Goal: Task Accomplishment & Management: Manage account settings

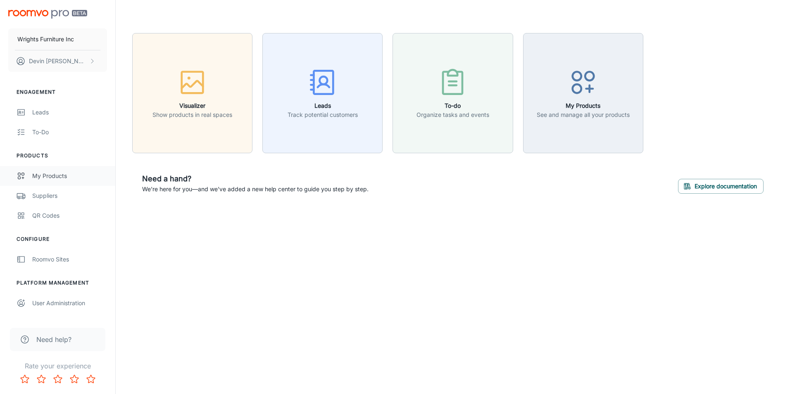
click at [60, 179] on div "My Products" at bounding box center [69, 175] width 75 height 9
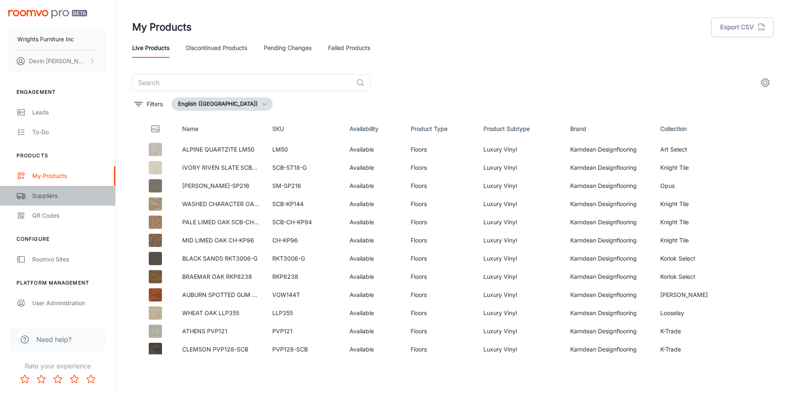
click at [73, 198] on div "Suppliers" at bounding box center [69, 195] width 75 height 9
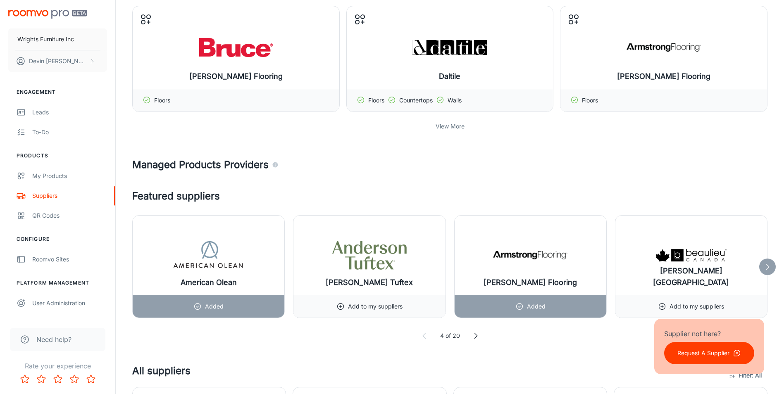
scroll to position [372, 0]
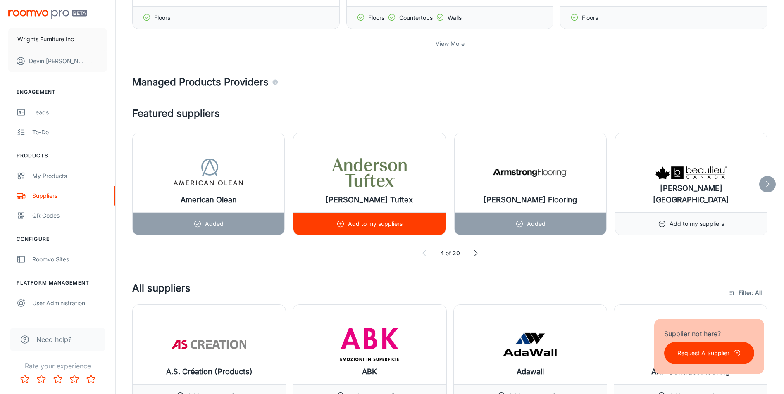
click at [355, 226] on p "Add to my suppliers" at bounding box center [375, 223] width 55 height 9
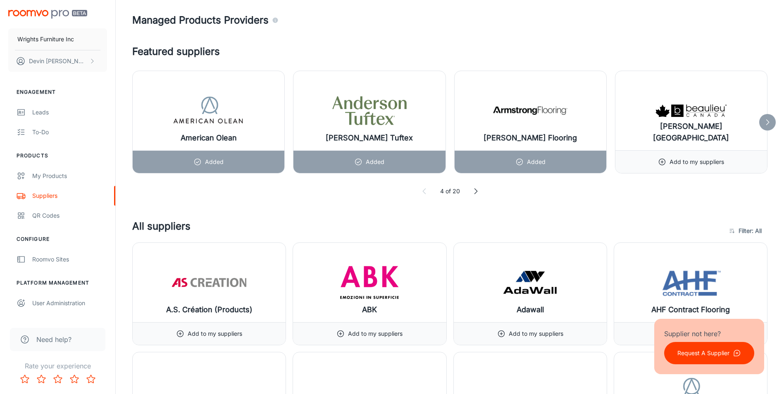
scroll to position [413, 0]
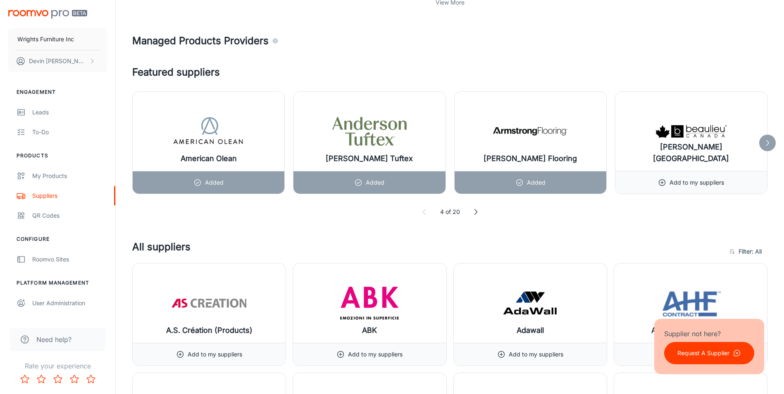
click at [767, 144] on icon at bounding box center [767, 143] width 8 height 8
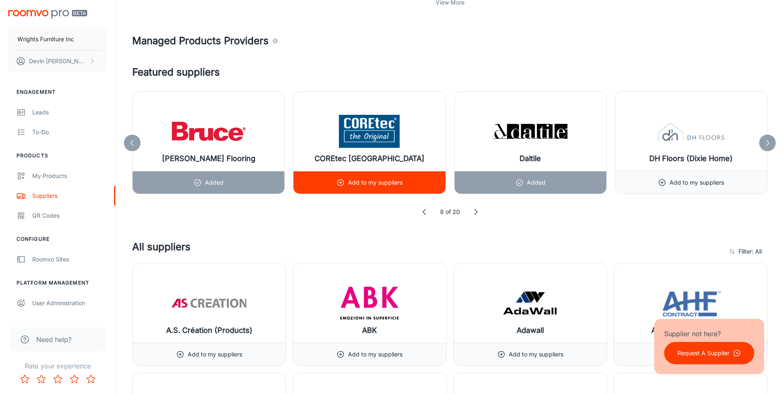
click at [342, 188] on div "Add to my suppliers" at bounding box center [369, 182] width 66 height 22
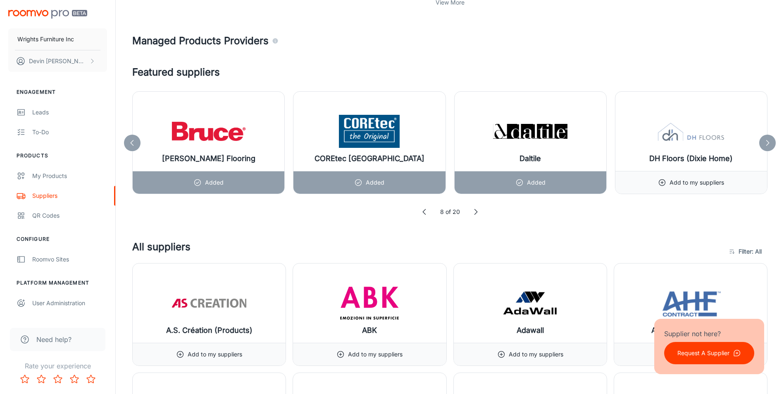
click at [769, 144] on icon at bounding box center [767, 143] width 8 height 8
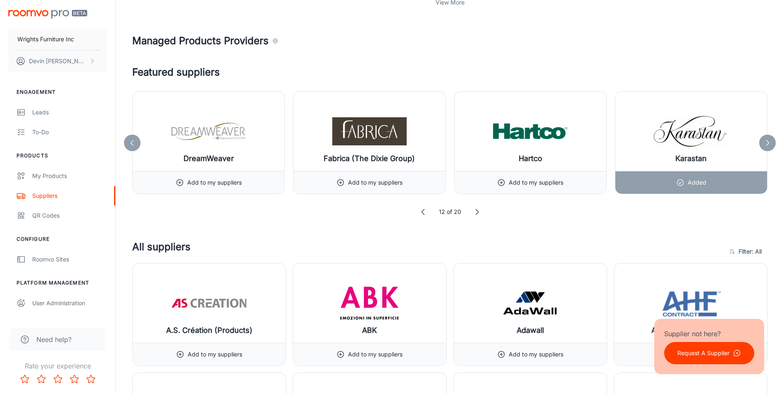
click at [769, 144] on icon at bounding box center [767, 143] width 8 height 8
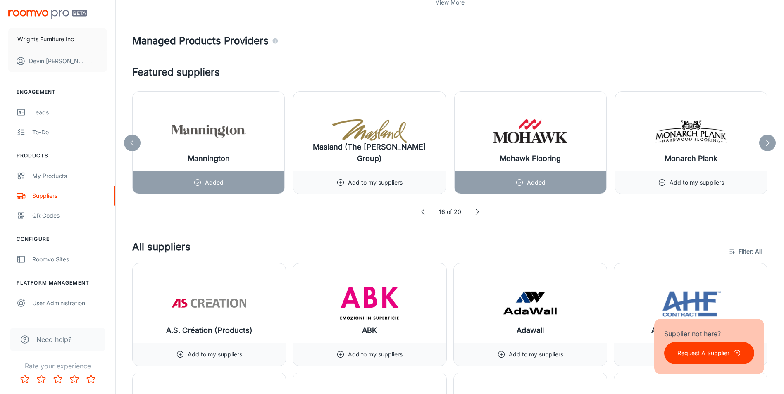
click at [769, 144] on icon at bounding box center [767, 143] width 8 height 8
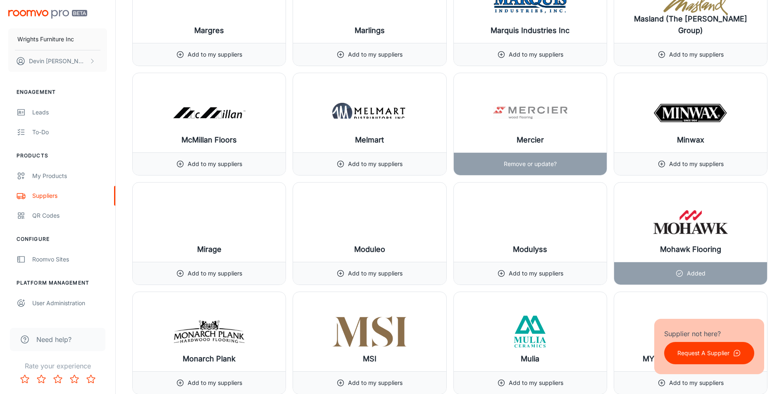
scroll to position [6735, 0]
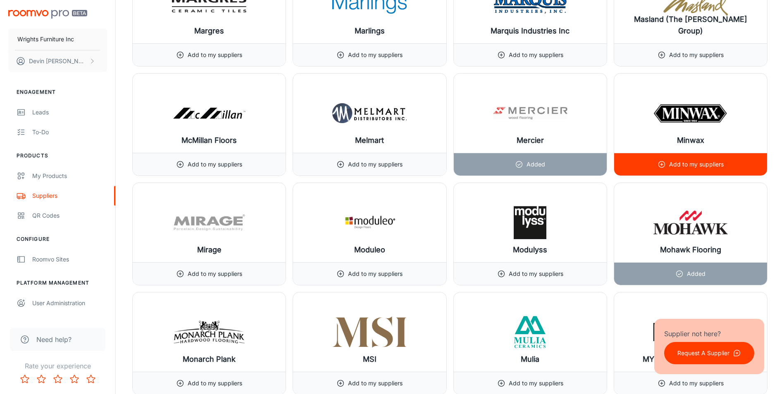
click at [653, 160] on div "Add to my suppliers" at bounding box center [690, 164] width 153 height 23
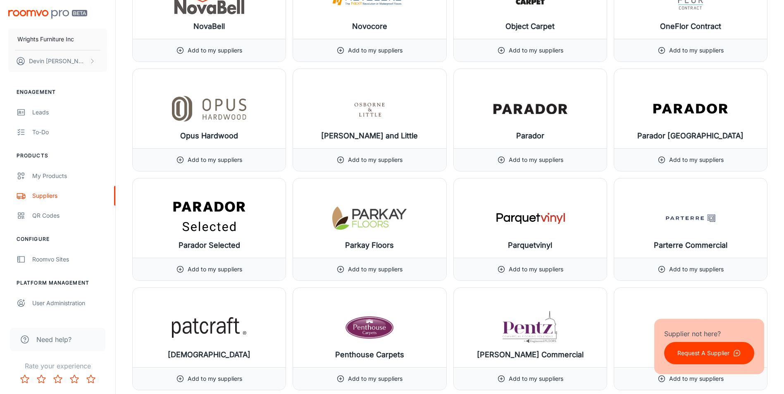
scroll to position [7437, 0]
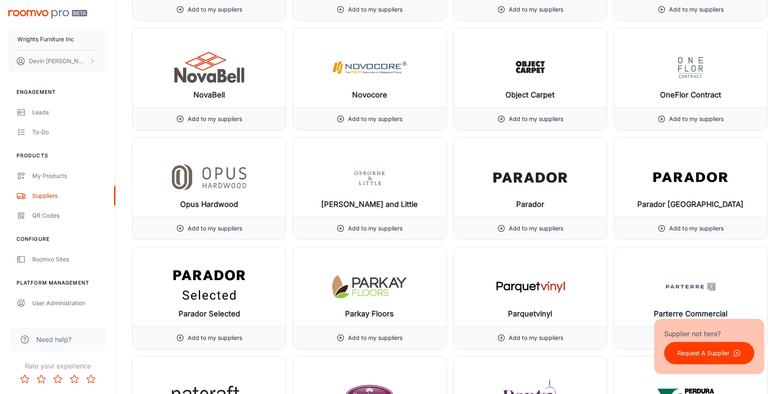
click at [708, 355] on p "Request A Supplier" at bounding box center [703, 353] width 52 height 9
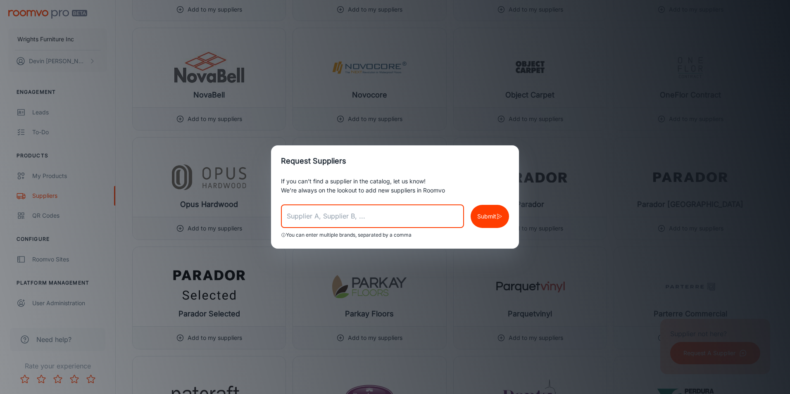
click at [425, 225] on input "text" at bounding box center [372, 216] width 183 height 23
type input "[PERSON_NAME]"
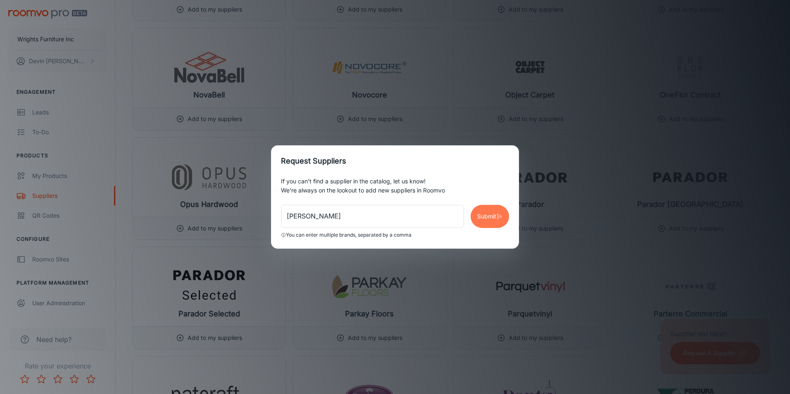
click at [481, 216] on p "Submit" at bounding box center [486, 216] width 19 height 9
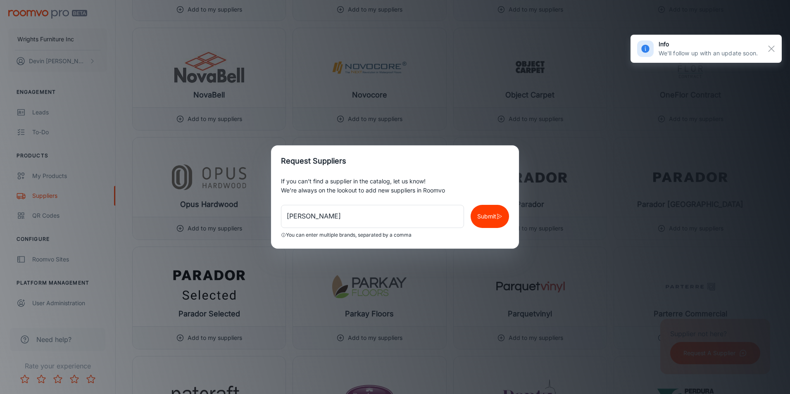
click at [568, 126] on div "Request Suppliers If you can’t find a supplier in the catalog, let us know! We’…" at bounding box center [395, 197] width 790 height 394
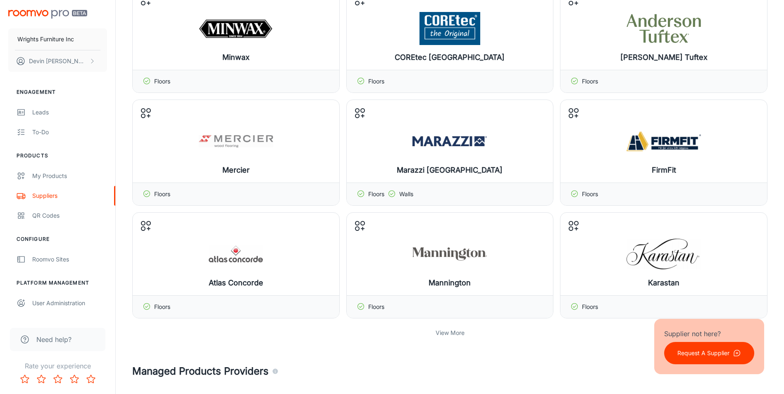
scroll to position [0, 0]
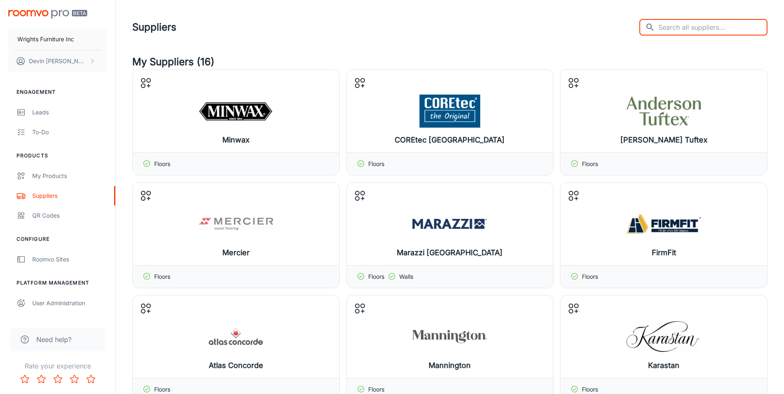
click at [710, 24] on input "text" at bounding box center [712, 27] width 109 height 17
type input "e"
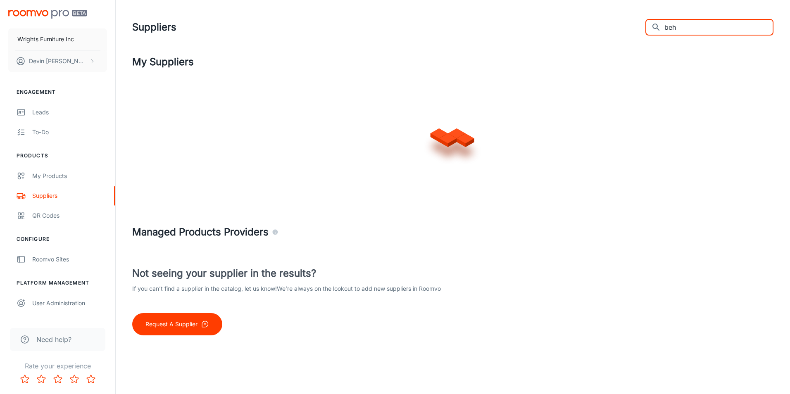
type input "behr"
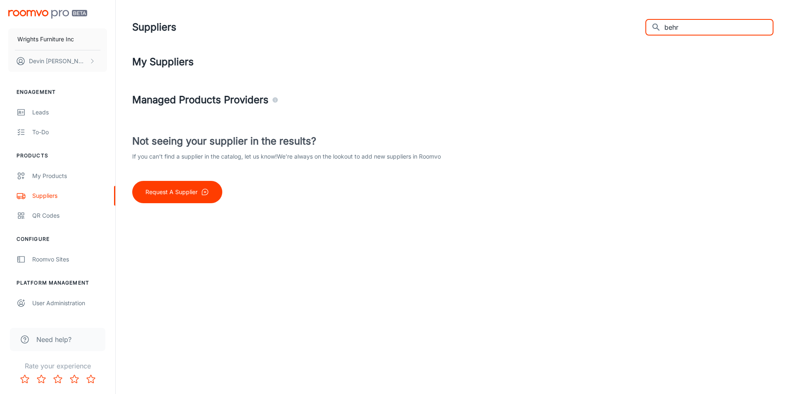
drag, startPoint x: 709, startPoint y: 29, endPoint x: 485, endPoint y: 48, distance: 224.4
click at [491, 49] on header "Suppliers ​ behr ​" at bounding box center [452, 27] width 661 height 55
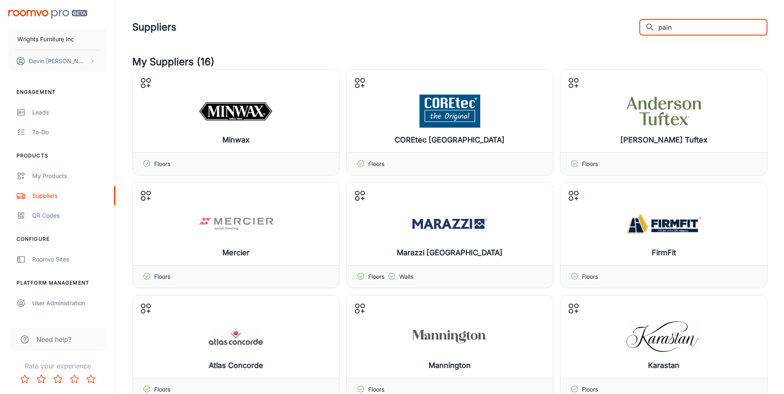
type input "paint"
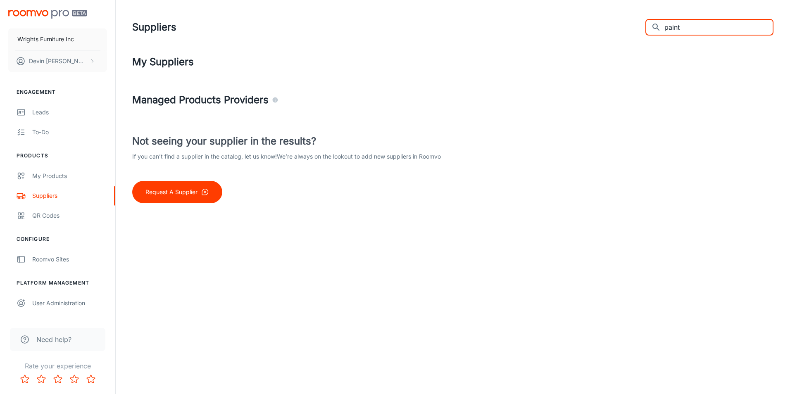
drag, startPoint x: 714, startPoint y: 28, endPoint x: 565, endPoint y: 51, distance: 150.2
click at [565, 51] on header "Suppliers ​ paint ​" at bounding box center [452, 27] width 661 height 55
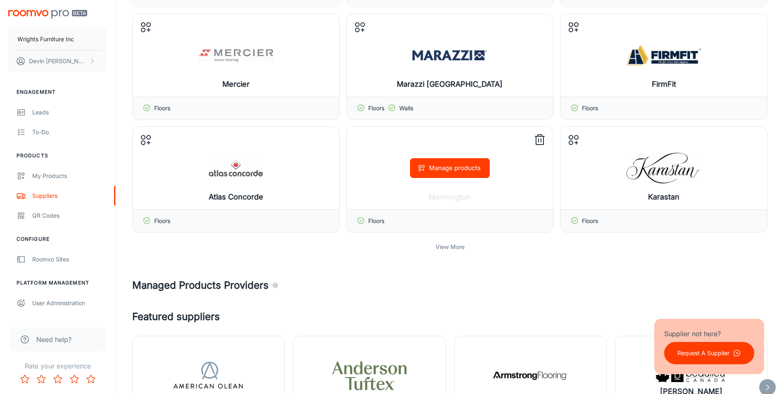
scroll to position [413, 0]
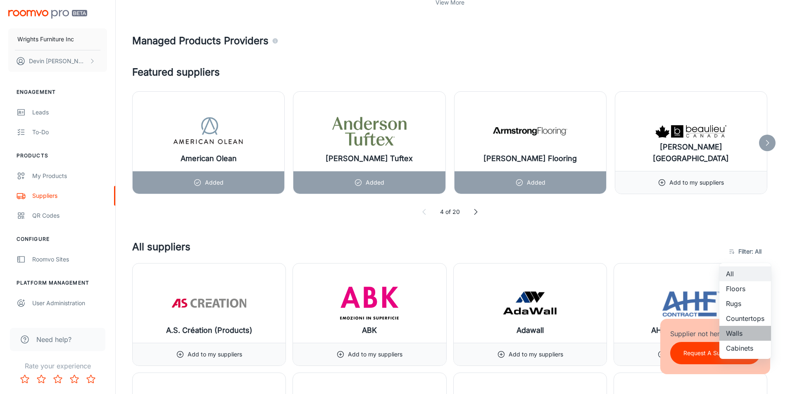
click at [746, 339] on li "Walls" at bounding box center [745, 333] width 52 height 15
type input "5"
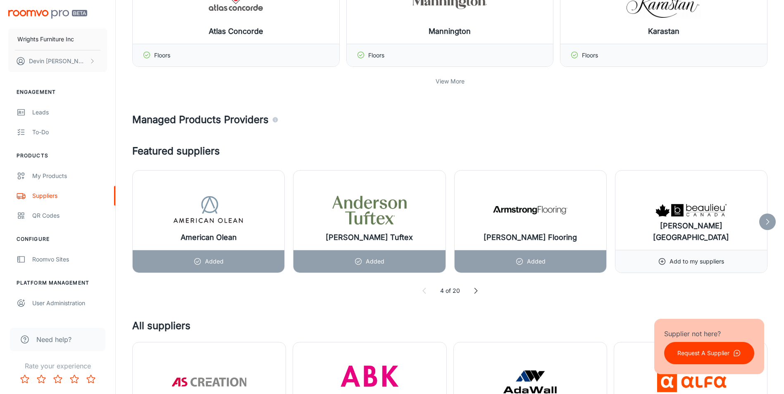
scroll to position [165, 0]
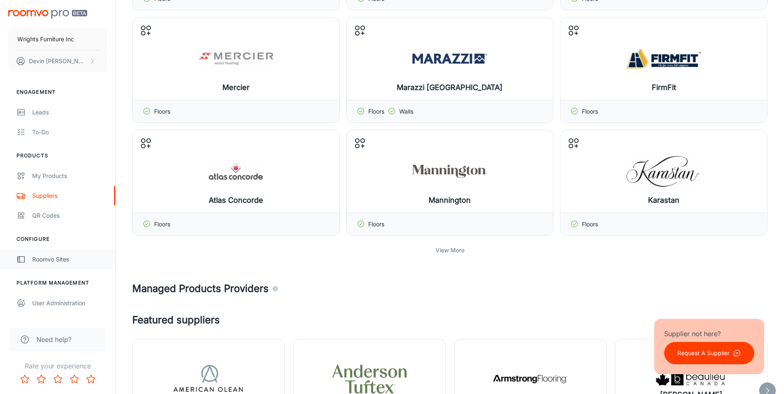
click at [66, 262] on div "Roomvo Sites" at bounding box center [69, 259] width 75 height 9
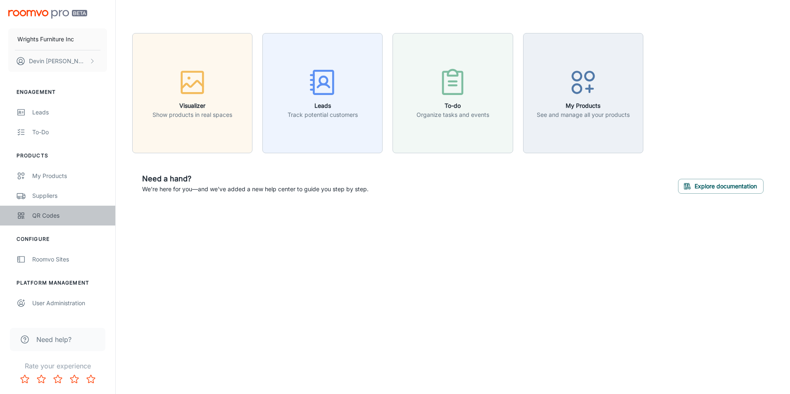
click at [37, 215] on div "QR Codes" at bounding box center [69, 215] width 75 height 9
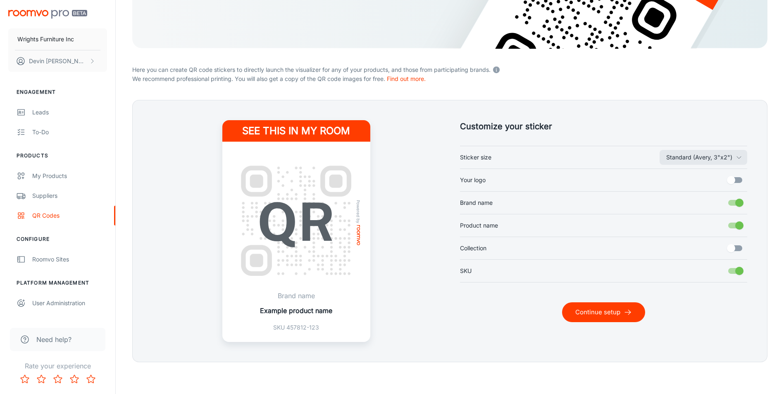
scroll to position [150, 0]
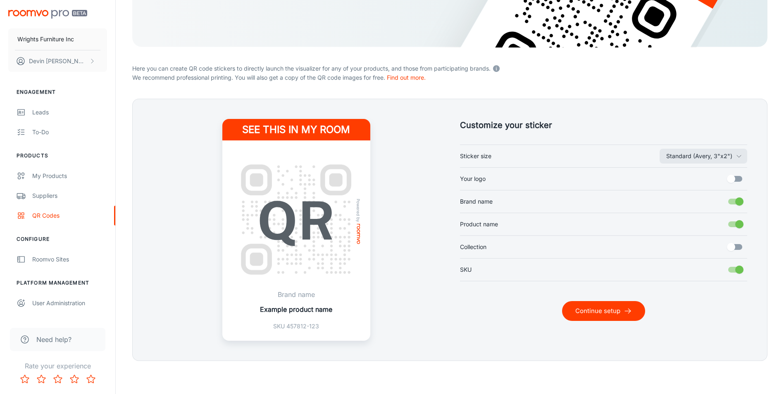
click at [734, 245] on input "Collection" at bounding box center [730, 247] width 47 height 16
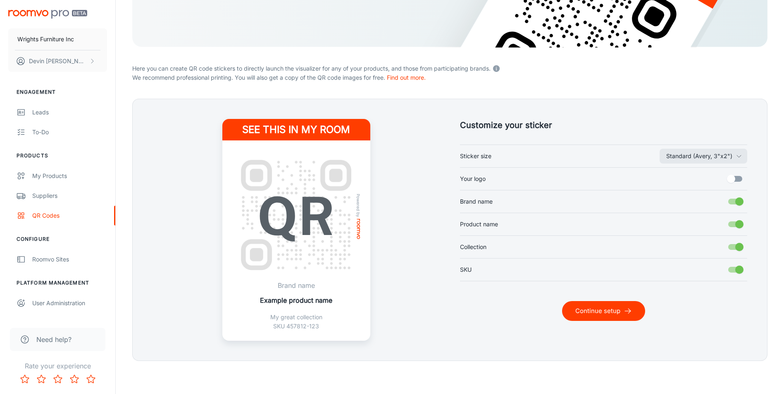
click at [734, 245] on input "Collection" at bounding box center [739, 247] width 47 height 16
checkbox input "false"
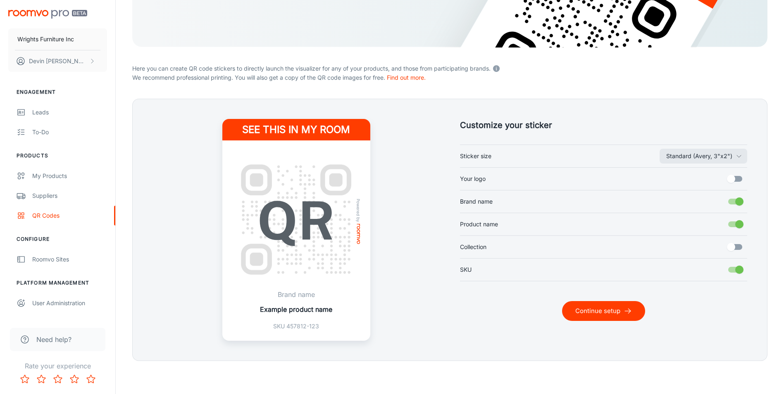
click at [731, 177] on input "Your logo" at bounding box center [730, 179] width 47 height 16
checkbox input "true"
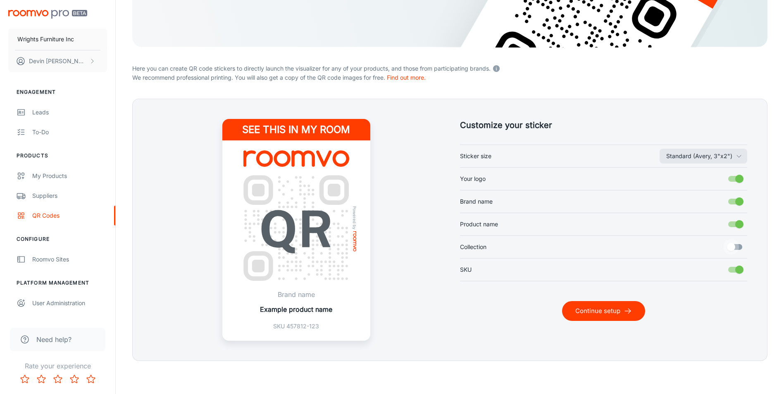
click at [739, 248] on input "Collection" at bounding box center [730, 247] width 47 height 16
checkbox input "true"
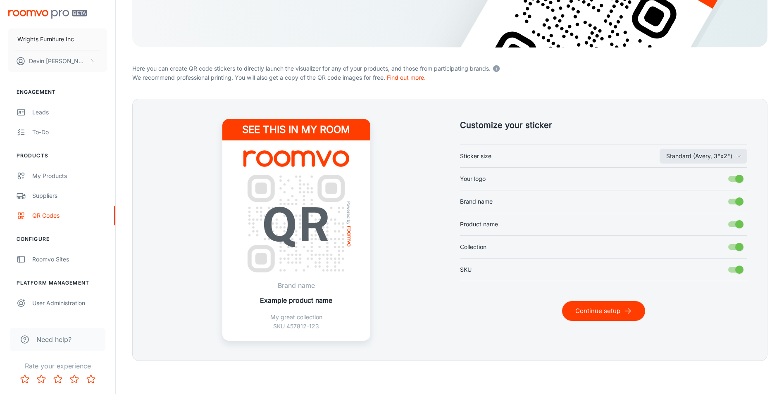
click at [610, 309] on button "Continue setup" at bounding box center [603, 311] width 83 height 20
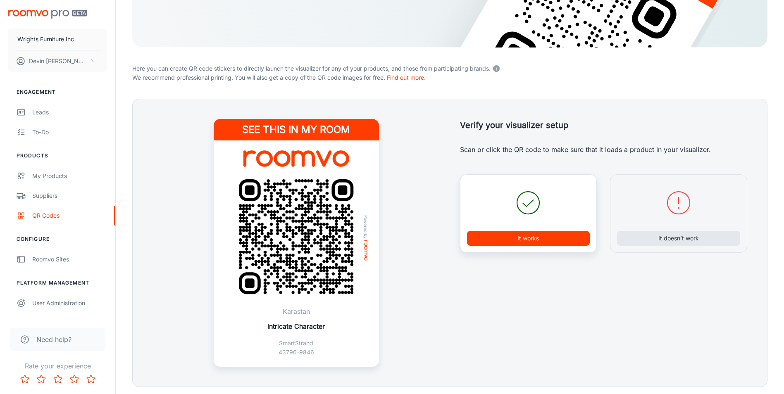
click at [680, 213] on icon at bounding box center [679, 203] width 30 height 30
click at [680, 236] on button "It doesn’t work" at bounding box center [678, 238] width 123 height 15
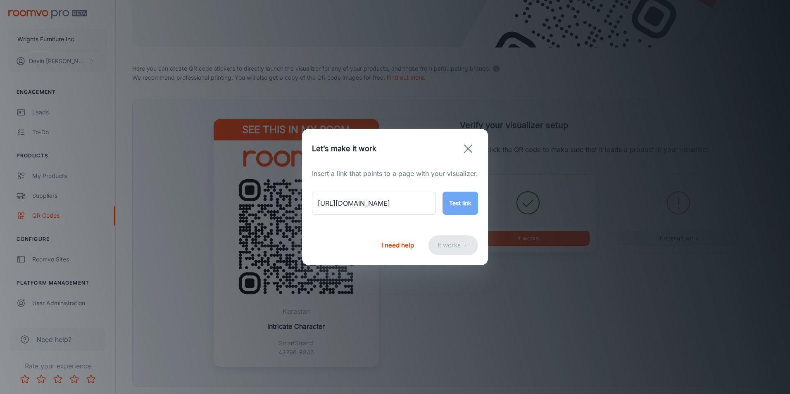
click at [460, 206] on button "Test link" at bounding box center [461, 203] width 36 height 23
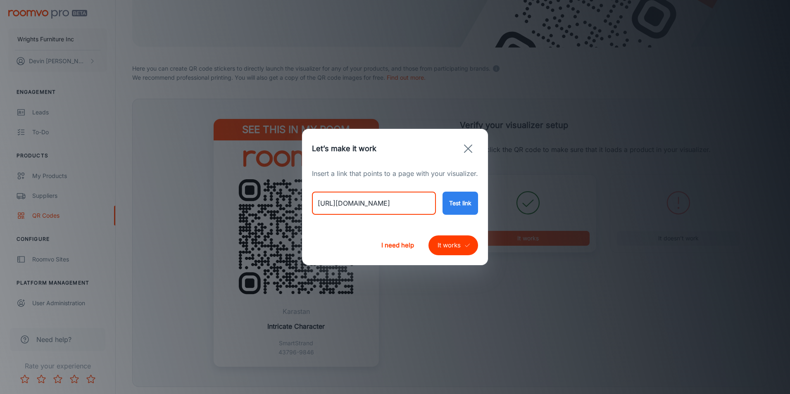
click at [418, 199] on input "[URL][DOMAIN_NAME]" at bounding box center [374, 203] width 124 height 23
drag, startPoint x: 418, startPoint y: 200, endPoint x: 264, endPoint y: 206, distance: 153.8
click at [264, 206] on div "Let’s make it work Insert a link that points to a page with your visualizer. [U…" at bounding box center [395, 197] width 790 height 394
paste input "[DOMAIN_NAME][URL]"
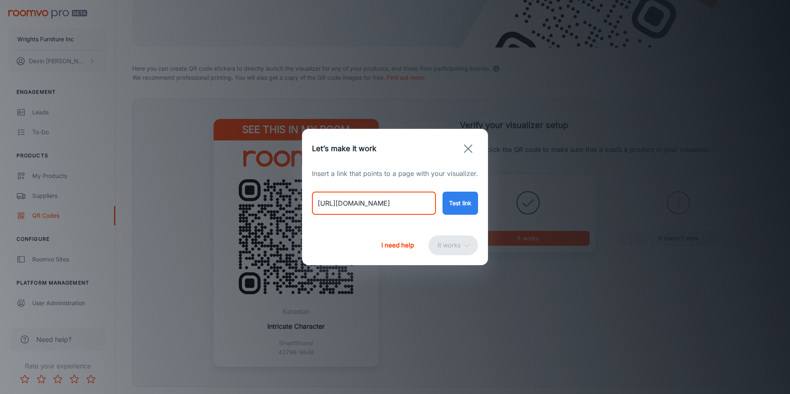
type input "[URL][DOMAIN_NAME]"
click at [474, 205] on button "Test link" at bounding box center [461, 203] width 36 height 23
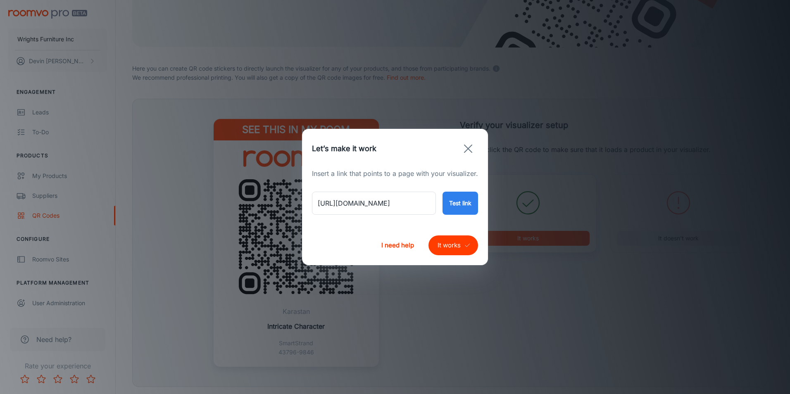
scroll to position [0, 0]
click at [454, 203] on button "Test link" at bounding box center [461, 203] width 36 height 23
click at [462, 246] on button "It works" at bounding box center [453, 246] width 50 height 20
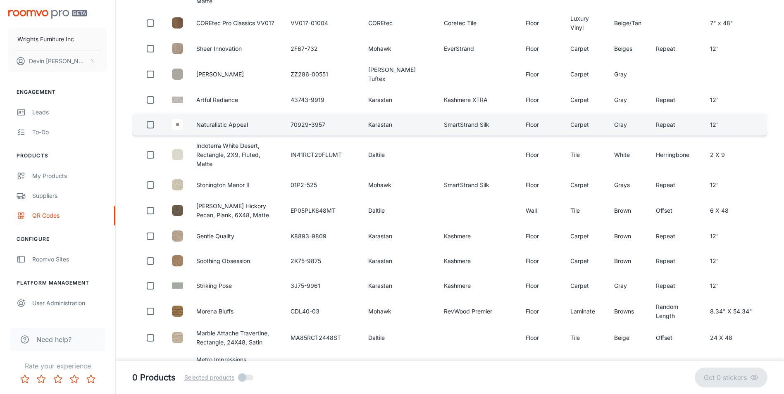
scroll to position [868, 0]
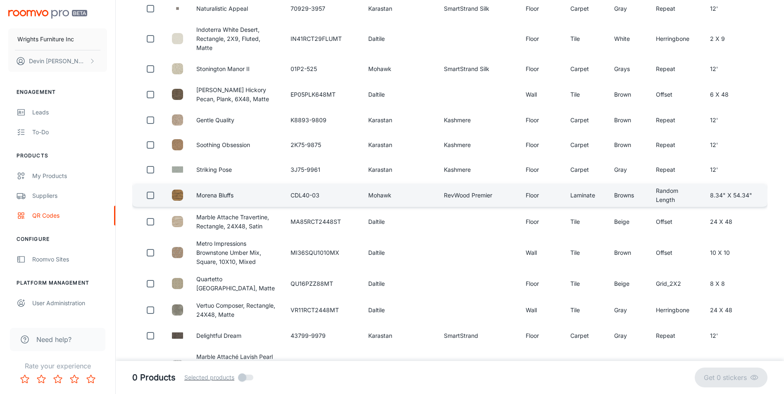
click at [226, 184] on td "Morena Bluffs" at bounding box center [237, 195] width 94 height 23
click at [154, 187] on input "checkbox" at bounding box center [150, 195] width 17 height 17
click at [148, 187] on input "checkbox" at bounding box center [150, 195] width 17 height 17
checkbox input "false"
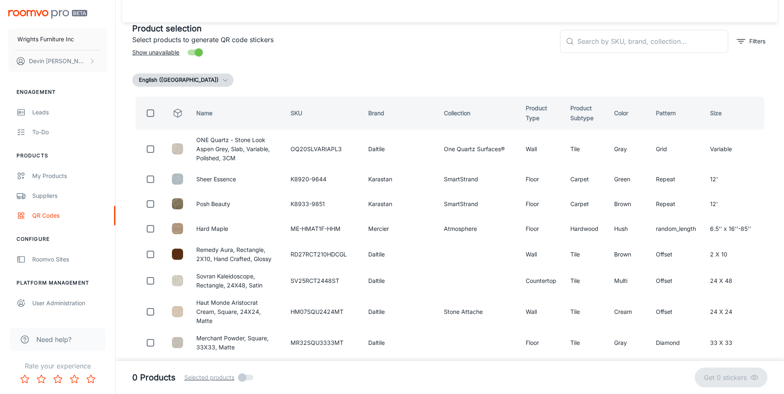
scroll to position [0, 0]
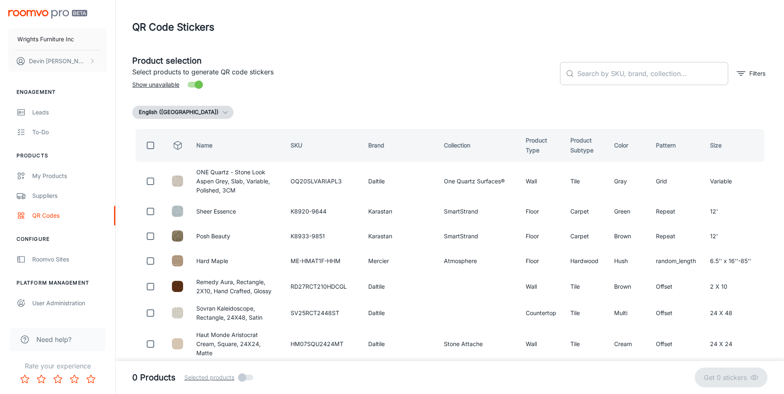
click at [607, 75] on input "text" at bounding box center [652, 73] width 151 height 23
type input "country oak"
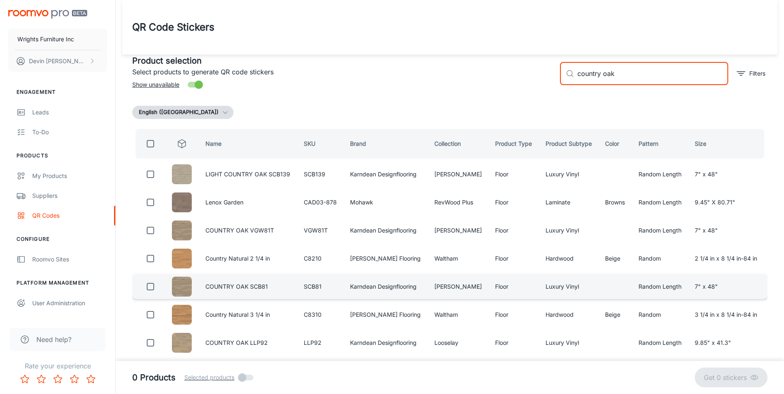
scroll to position [21, 0]
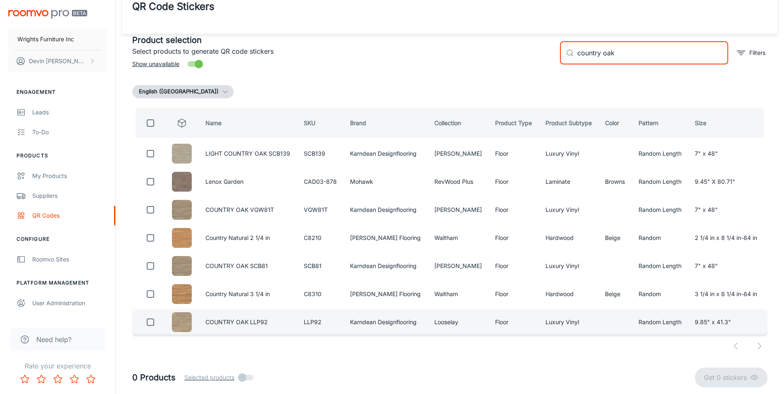
click at [152, 326] on input "checkbox" at bounding box center [150, 322] width 17 height 17
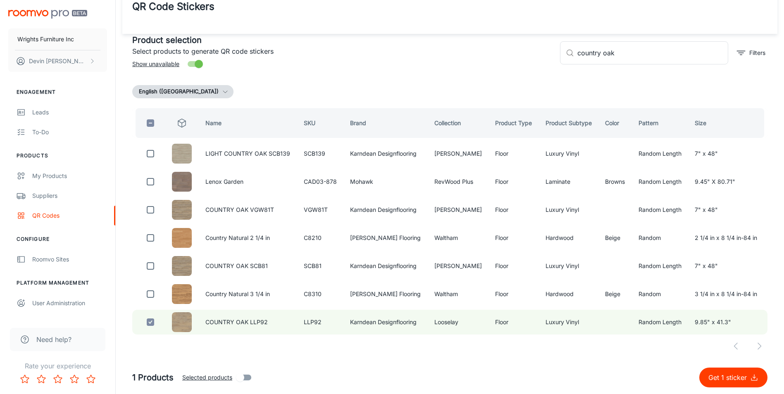
click at [733, 383] on button "Get 1 sticker" at bounding box center [733, 378] width 68 height 20
checkbox input "false"
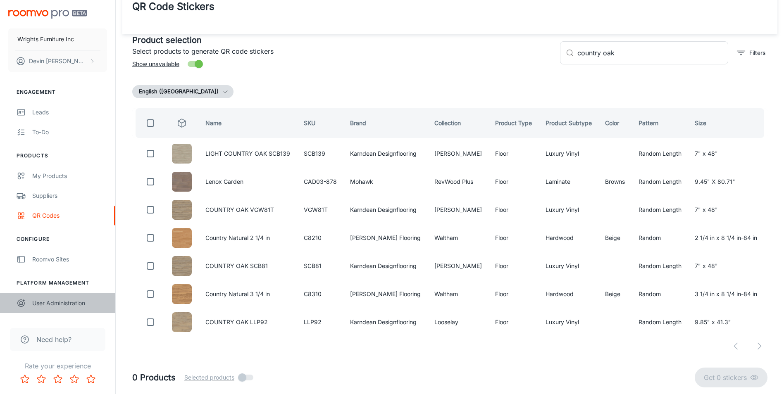
click at [70, 303] on div "User Administration" at bounding box center [69, 303] width 75 height 9
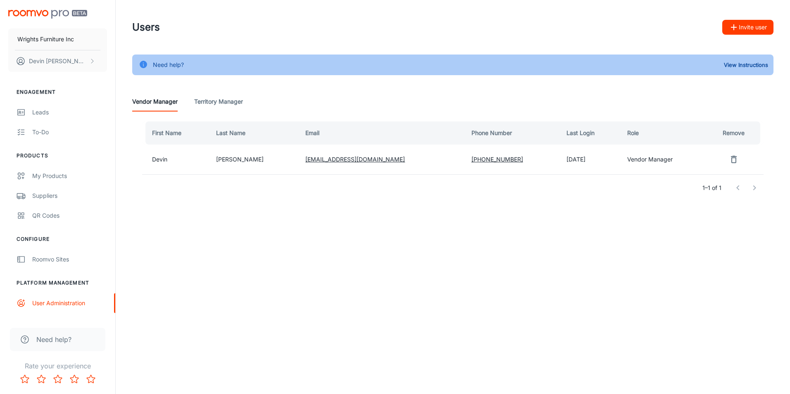
click at [375, 313] on div "Wrights Furniture Inc [PERSON_NAME] Engagement Leads To-do Products My Products…" at bounding box center [395, 197] width 790 height 394
click at [256, 262] on div "Wrights Furniture Inc [PERSON_NAME] Engagement Leads To-do Products My Products…" at bounding box center [395, 197] width 790 height 394
click at [224, 106] on Manager "Territory Manager" at bounding box center [218, 102] width 49 height 20
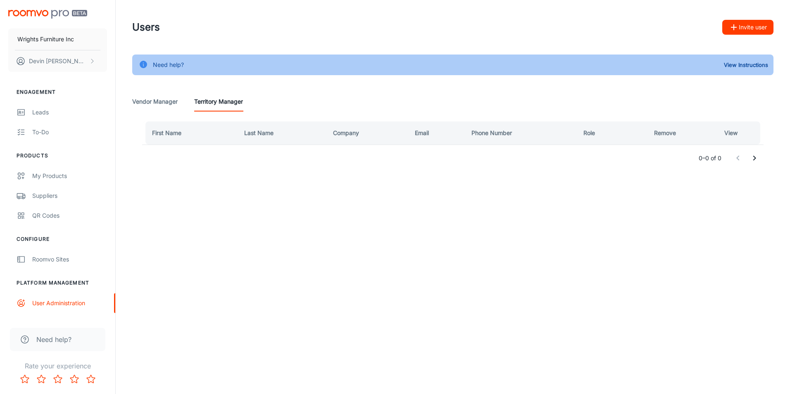
click at [167, 105] on Manager "Vendor Manager" at bounding box center [154, 102] width 45 height 20
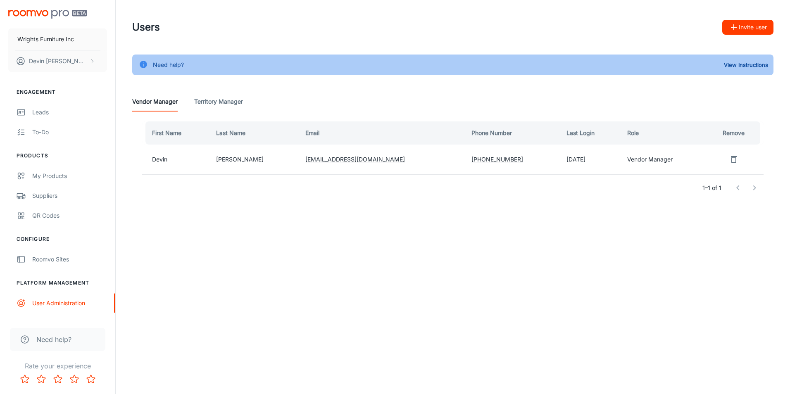
click at [466, 231] on div "Users Invite user Need help? View Instructions Vendor Manager Territory Manager…" at bounding box center [453, 122] width 674 height 244
click at [44, 220] on link "QR Codes" at bounding box center [57, 216] width 115 height 20
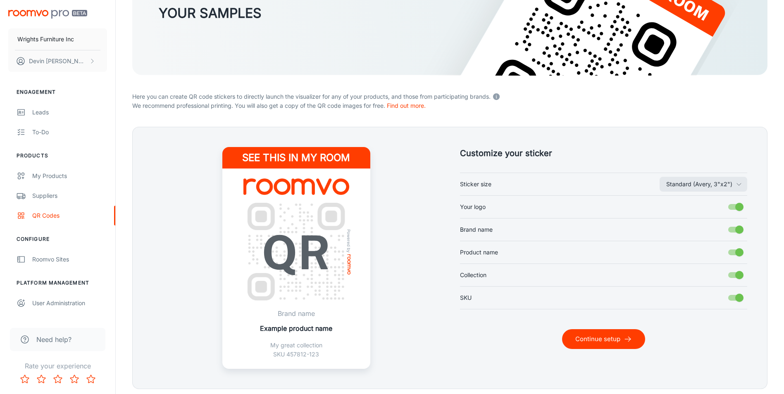
scroll to position [124, 0]
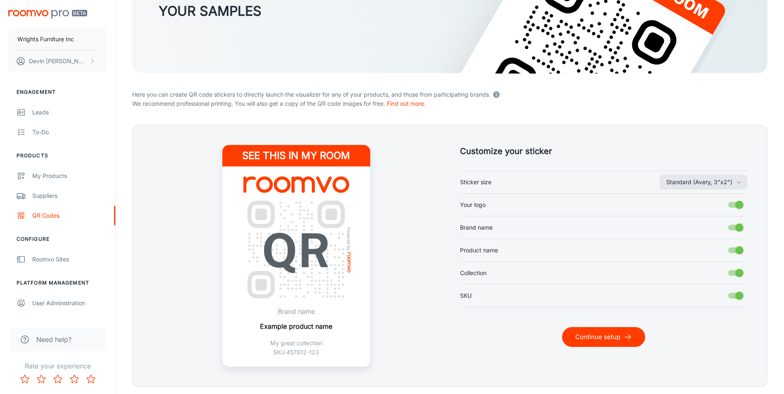
click at [480, 197] on label "Your logo" at bounding box center [604, 205] width 288 height 16
click at [716, 197] on input "Your logo" at bounding box center [739, 205] width 47 height 16
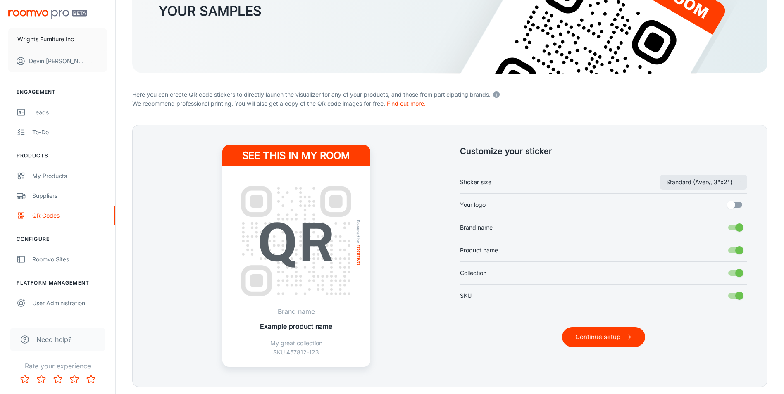
click at [481, 207] on span "Your logo" at bounding box center [473, 204] width 26 height 9
click at [707, 207] on input "Your logo" at bounding box center [730, 205] width 47 height 16
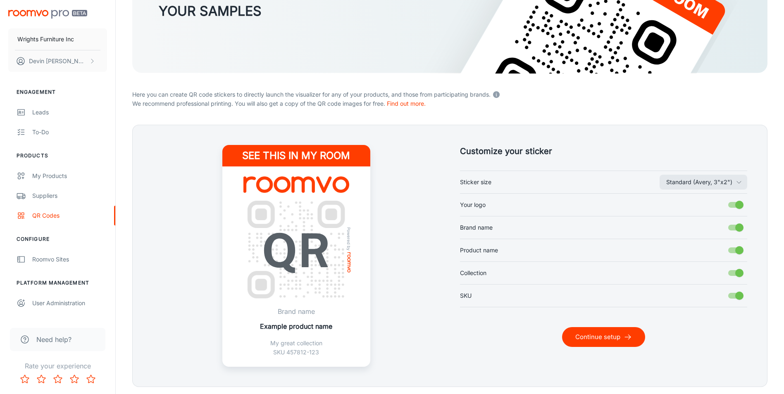
click at [481, 207] on span "Your logo" at bounding box center [473, 204] width 26 height 9
click at [716, 207] on input "Your logo" at bounding box center [739, 205] width 47 height 16
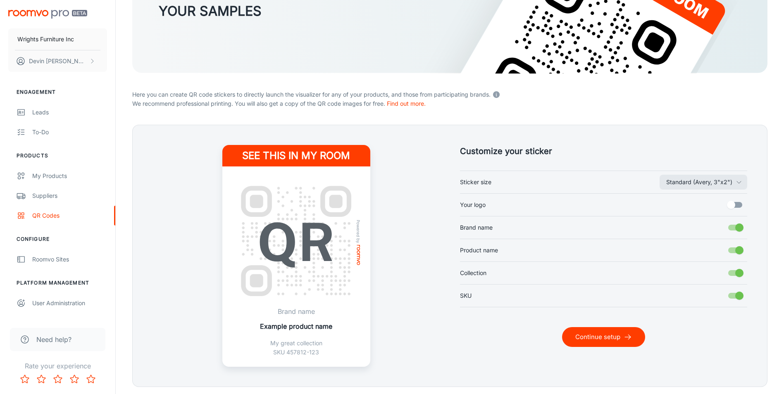
click at [481, 207] on span "Your logo" at bounding box center [473, 204] width 26 height 9
click at [707, 207] on input "Your logo" at bounding box center [730, 205] width 47 height 16
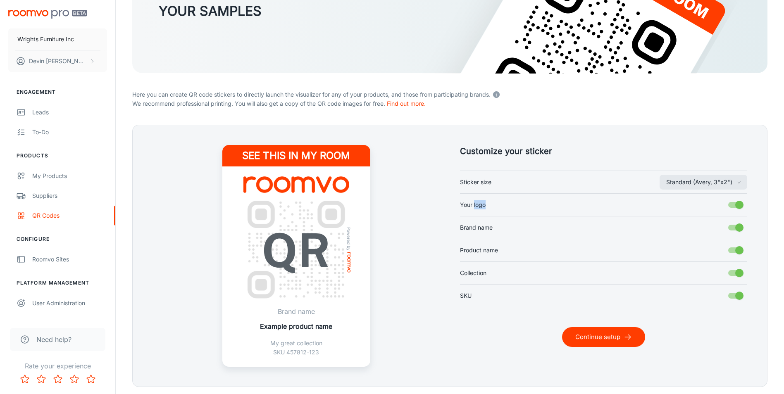
click at [481, 207] on span "Your logo" at bounding box center [473, 204] width 26 height 9
click at [716, 207] on input "Your logo" at bounding box center [739, 205] width 47 height 16
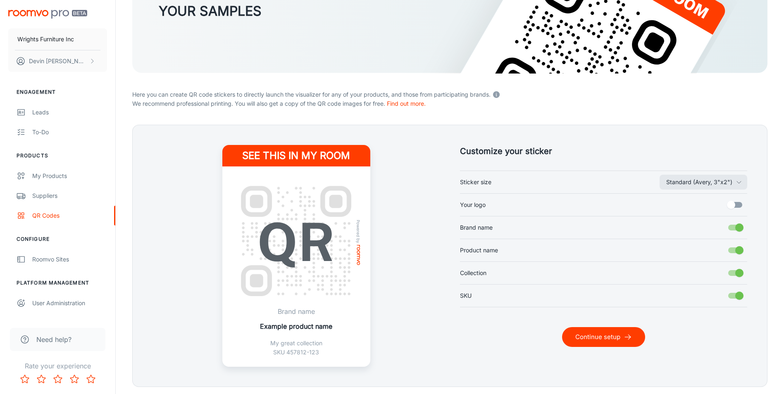
drag, startPoint x: 481, startPoint y: 207, endPoint x: 447, endPoint y: 223, distance: 37.9
click at [448, 223] on div "Customize your sticker Standard ([PERSON_NAME], 3"x2") Sticker size Your logo B…" at bounding box center [593, 246] width 307 height 242
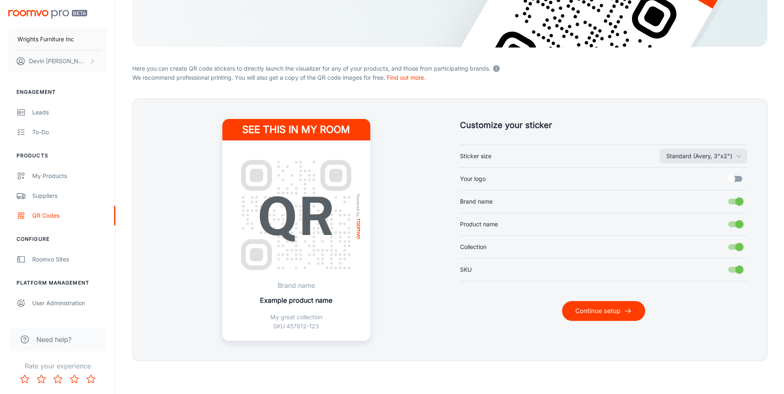
click at [472, 176] on span "Your logo" at bounding box center [473, 178] width 26 height 9
click at [707, 176] on input "Your logo" at bounding box center [730, 179] width 47 height 16
checkbox input "true"
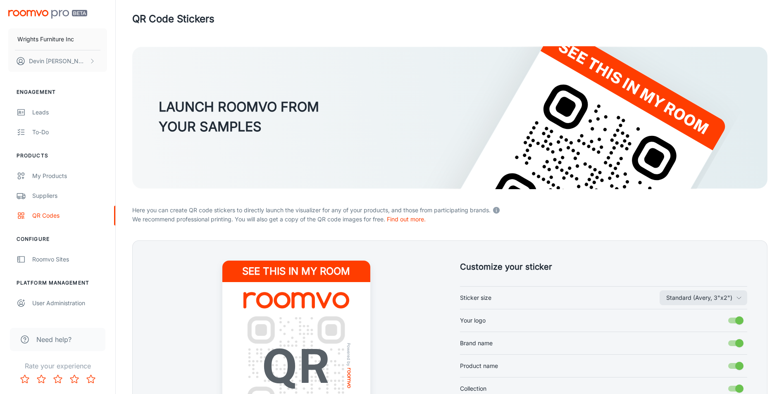
scroll to position [0, 0]
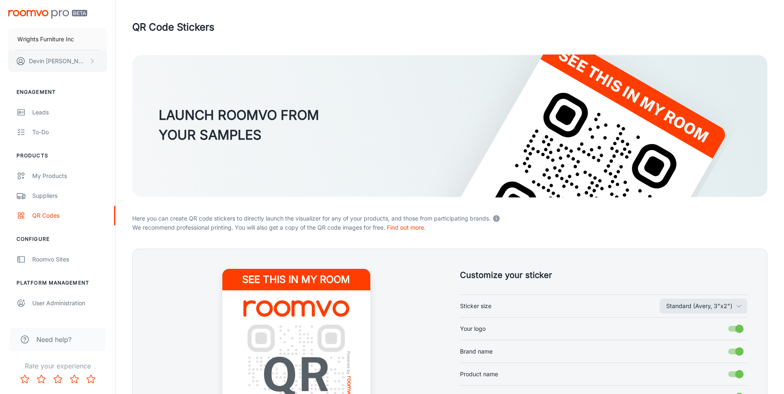
click at [58, 61] on p "[PERSON_NAME]" at bounding box center [58, 61] width 58 height 9
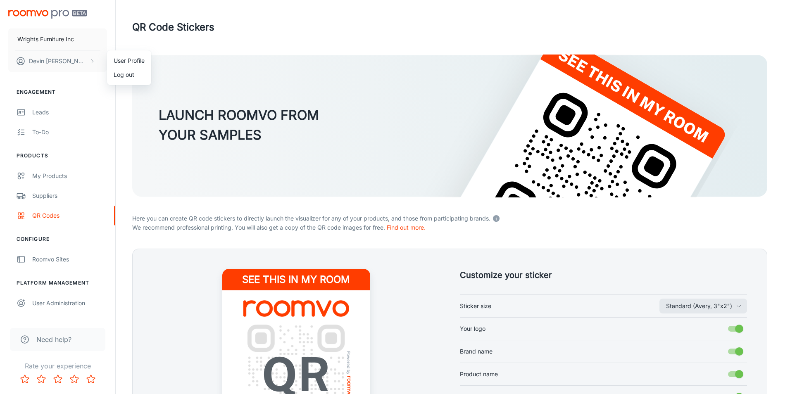
click at [132, 62] on li "User Profile" at bounding box center [129, 61] width 44 height 14
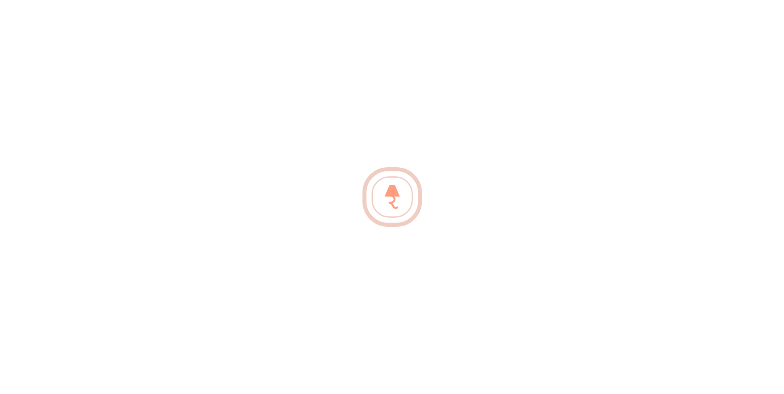
type input "Devin"
type input "[PERSON_NAME]"
type input "[EMAIL_ADDRESS][DOMAIN_NAME]"
type input "[PHONE_NUMBER]"
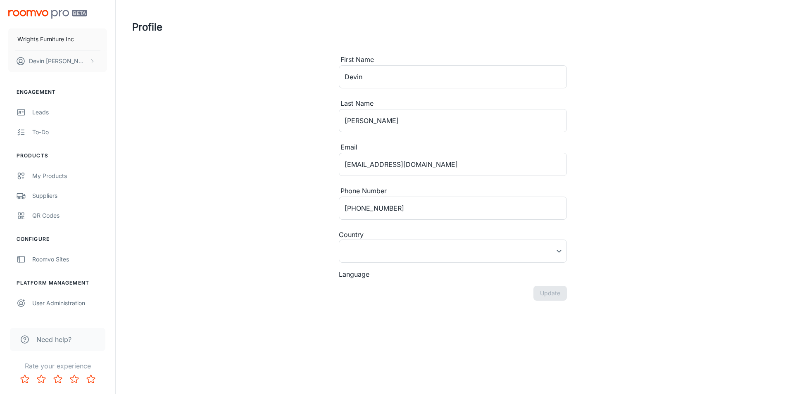
type input "[GEOGRAPHIC_DATA]"
click at [94, 58] on button "[PERSON_NAME]" at bounding box center [57, 60] width 99 height 21
click at [95, 60] on div at bounding box center [395, 197] width 790 height 394
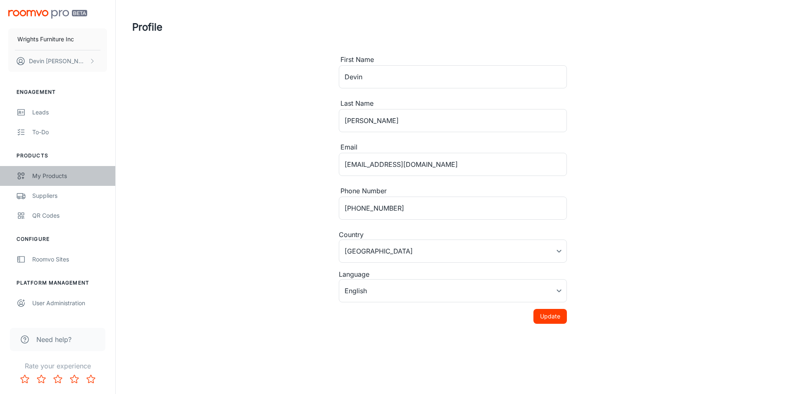
click at [62, 177] on div "My Products" at bounding box center [69, 175] width 75 height 9
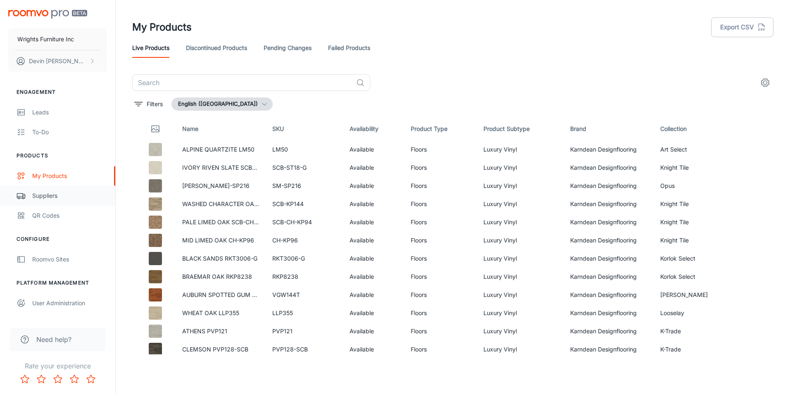
click at [27, 194] on link "Suppliers" at bounding box center [57, 196] width 115 height 20
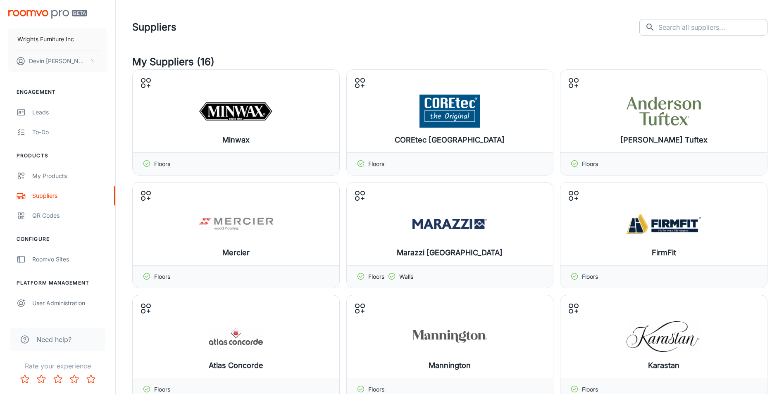
click at [713, 23] on input "text" at bounding box center [712, 27] width 109 height 17
type input "paint"
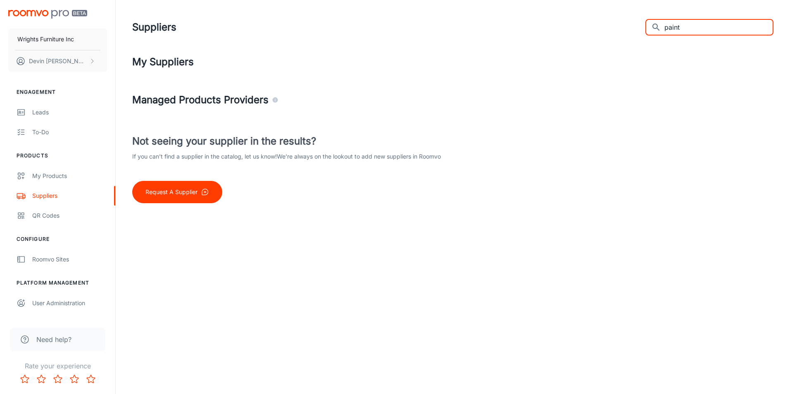
drag, startPoint x: 714, startPoint y: 29, endPoint x: 640, endPoint y: 33, distance: 74.1
click at [643, 33] on div "Suppliers ​ paint ​" at bounding box center [452, 27] width 641 height 21
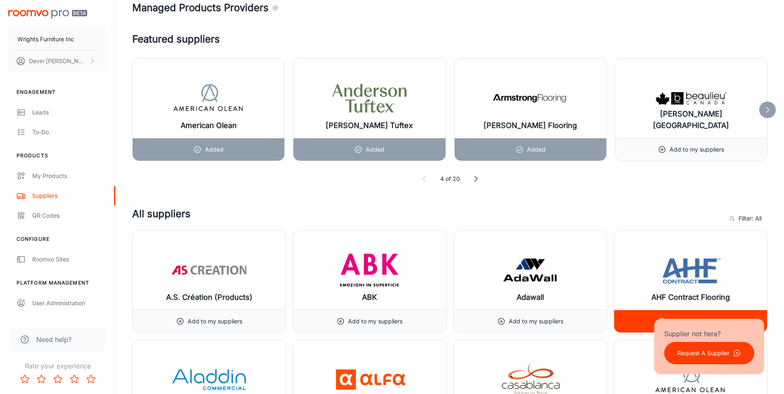
scroll to position [455, 0]
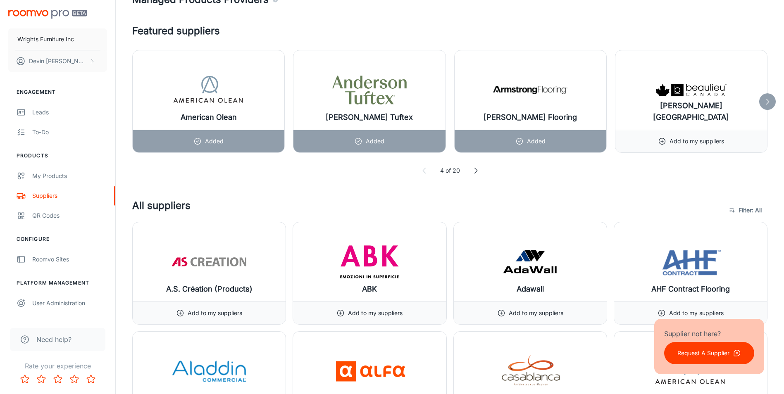
click at [766, 101] on icon at bounding box center [767, 102] width 8 height 8
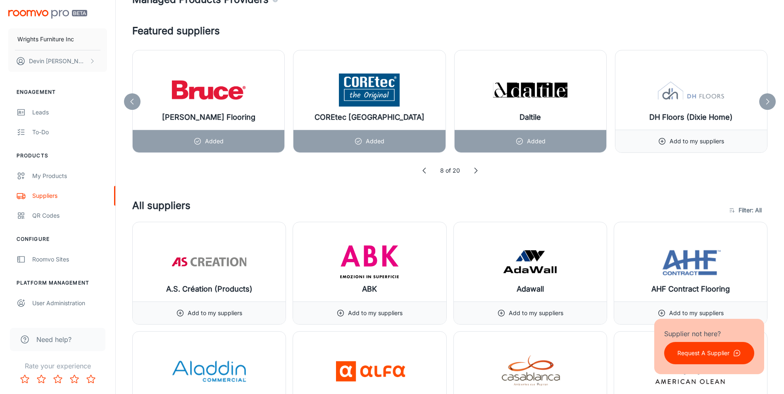
click at [766, 101] on icon at bounding box center [767, 102] width 8 height 8
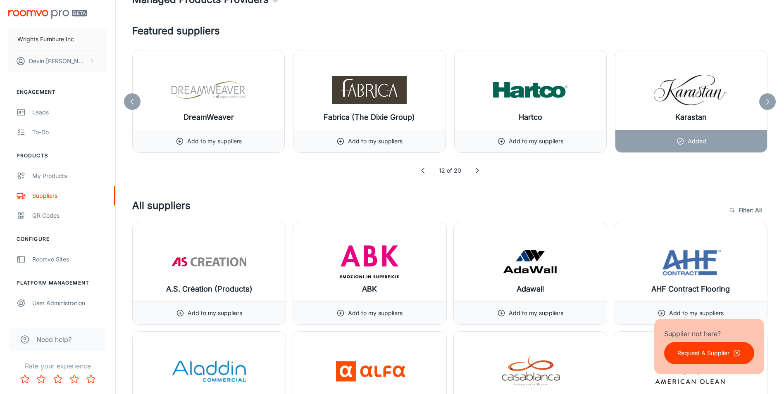
click at [766, 101] on icon at bounding box center [767, 102] width 8 height 8
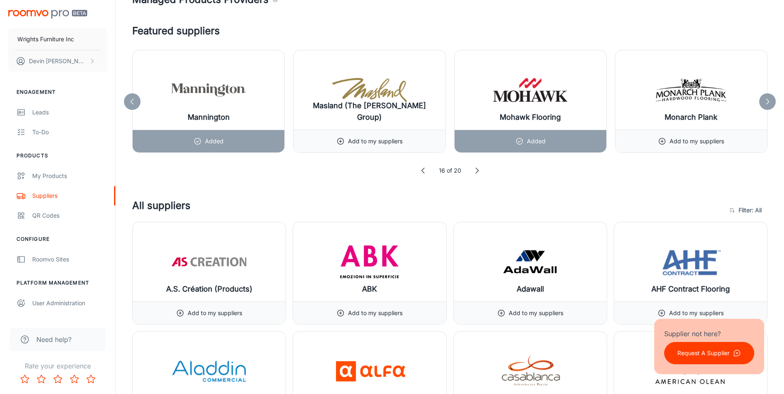
click at [766, 101] on icon at bounding box center [767, 102] width 8 height 8
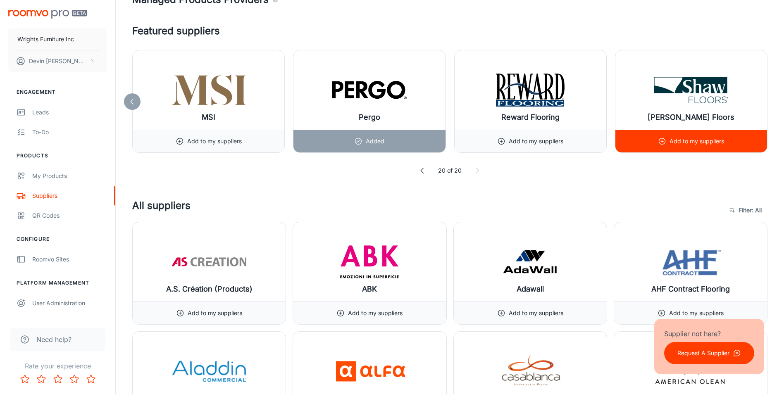
click at [766, 101] on div "[PERSON_NAME] Floors" at bounding box center [691, 89] width 152 height 79
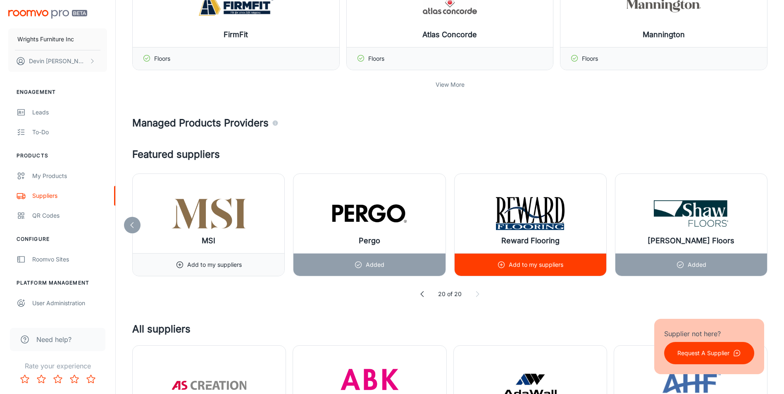
scroll to position [331, 0]
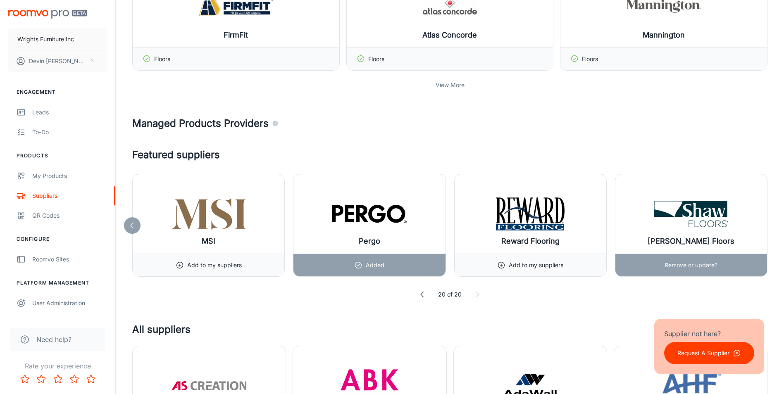
click at [684, 262] on p "Remove or update?" at bounding box center [690, 265] width 53 height 9
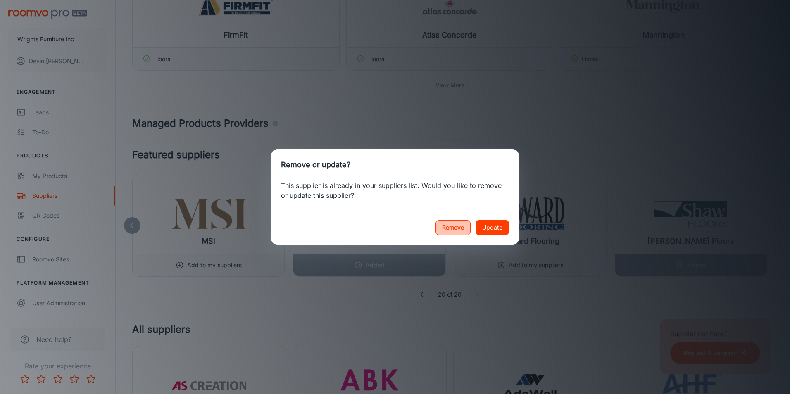
click at [456, 232] on button "Remove" at bounding box center [453, 227] width 35 height 15
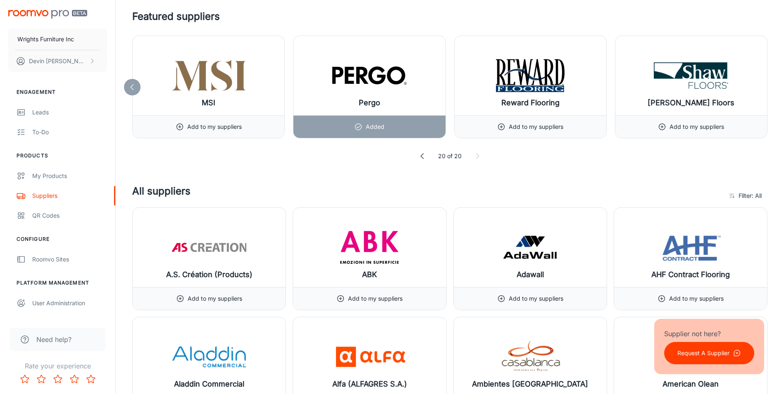
scroll to position [455, 0]
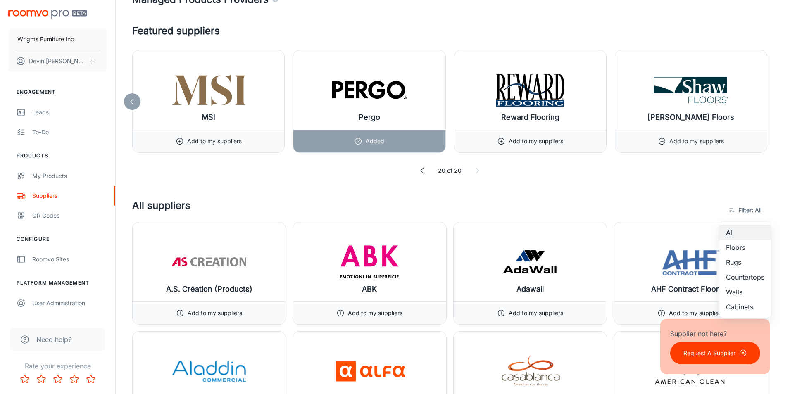
click at [745, 295] on li "Walls" at bounding box center [745, 292] width 52 height 15
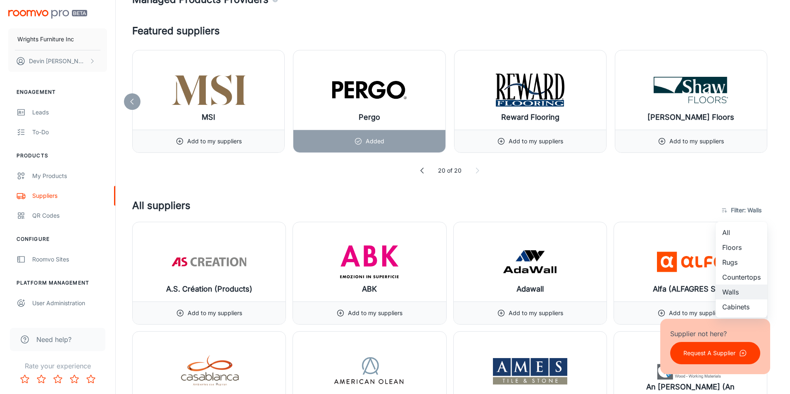
click at [745, 309] on li "Cabinets" at bounding box center [742, 307] width 52 height 15
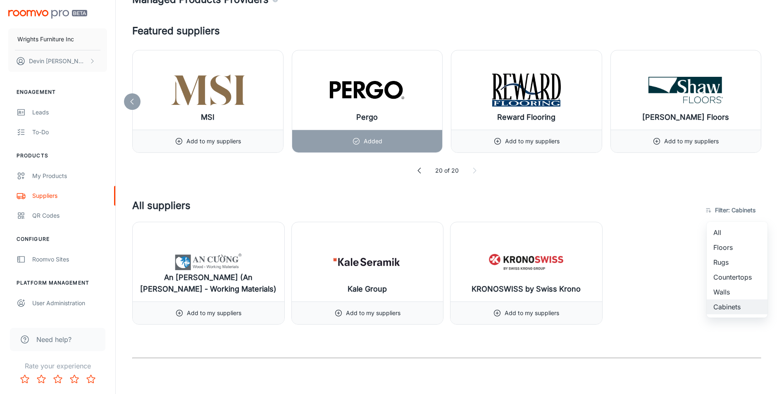
click at [734, 290] on li "Walls" at bounding box center [737, 292] width 61 height 15
type input "5"
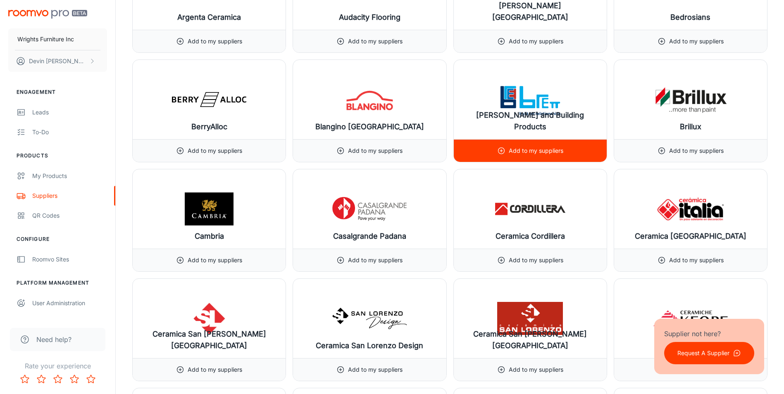
scroll to position [950, 0]
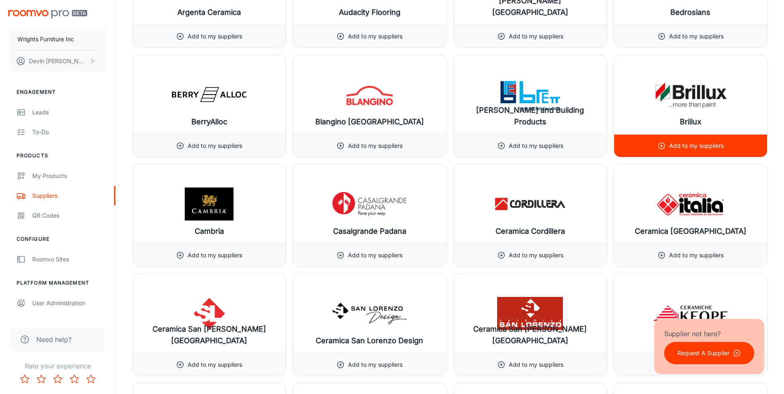
click at [662, 148] on icon at bounding box center [661, 146] width 8 height 8
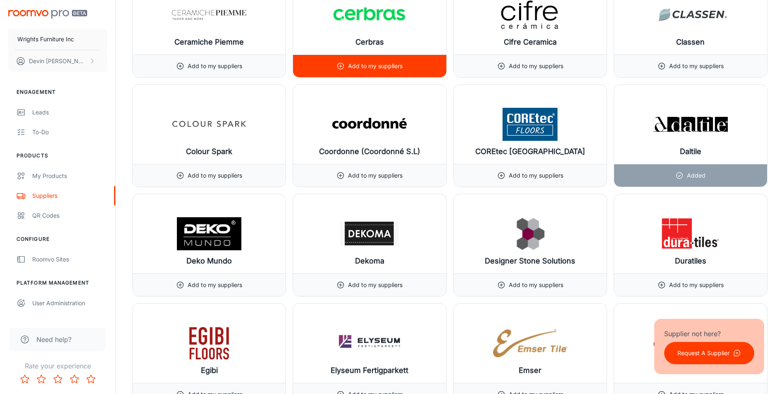
scroll to position [1364, 0]
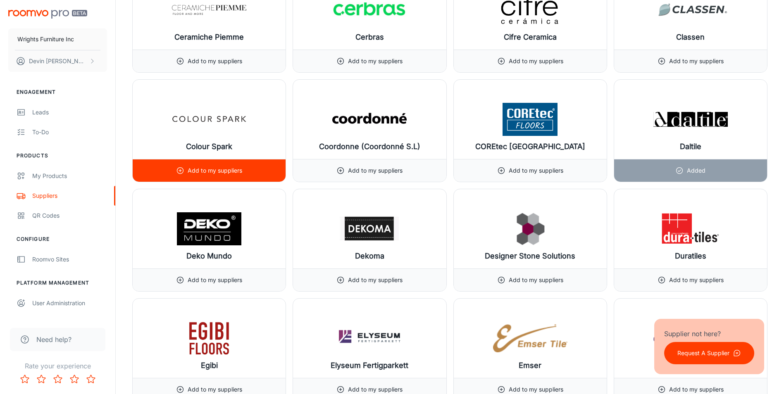
click at [180, 170] on icon at bounding box center [180, 171] width 8 height 8
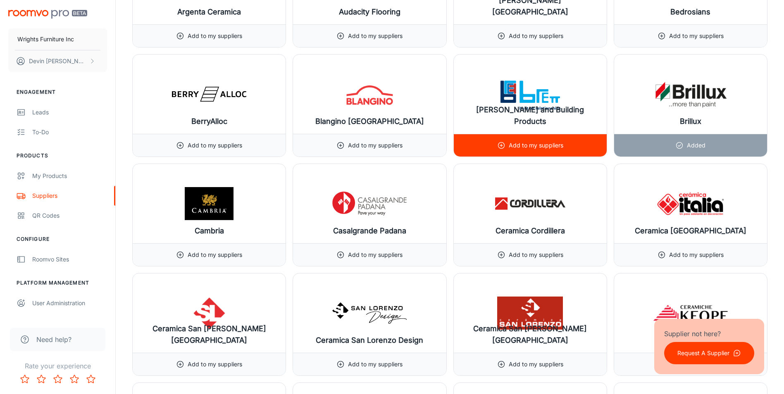
scroll to position [950, 0]
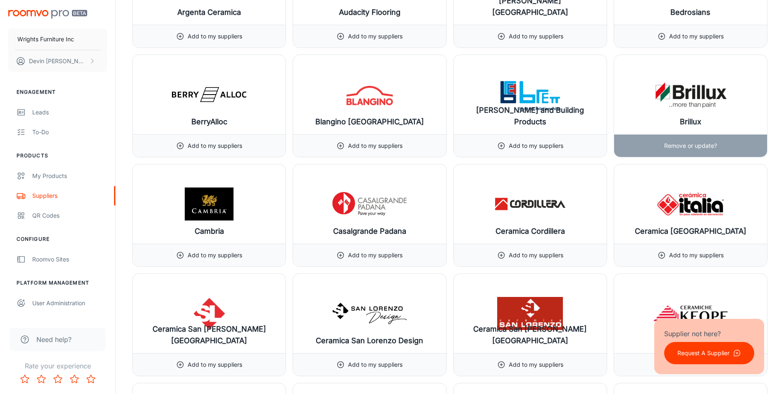
click at [680, 145] on p "Remove or update?" at bounding box center [690, 145] width 53 height 9
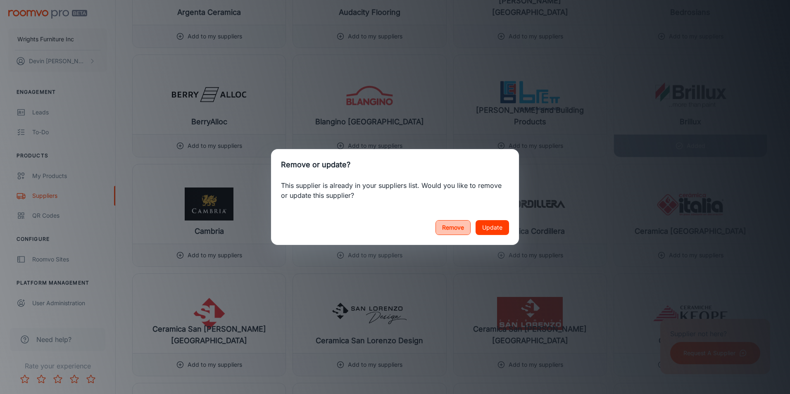
click at [441, 228] on button "Remove" at bounding box center [453, 227] width 35 height 15
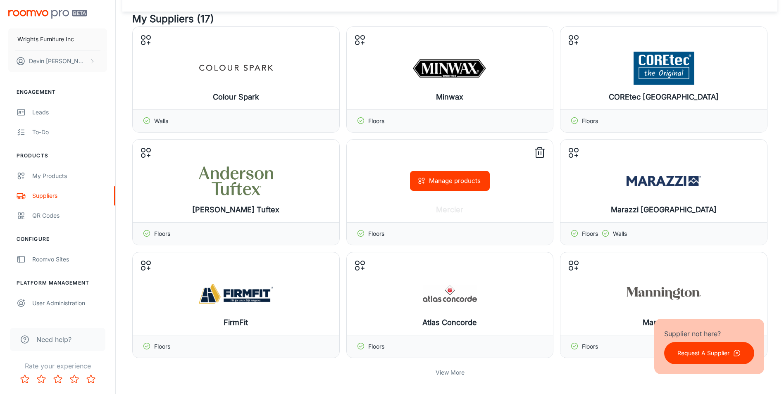
scroll to position [0, 0]
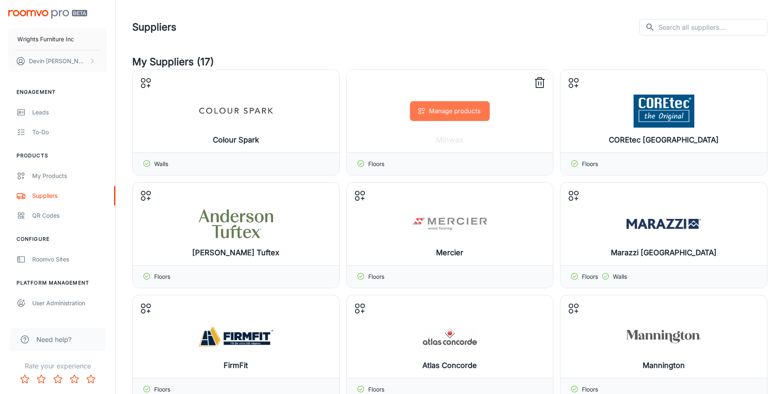
click at [439, 106] on button "Manage products" at bounding box center [450, 111] width 80 height 20
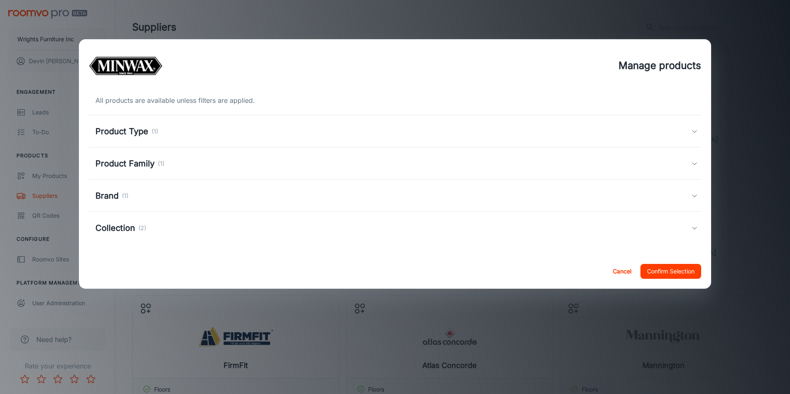
click at [151, 164] on h5 "Product Family" at bounding box center [124, 163] width 59 height 12
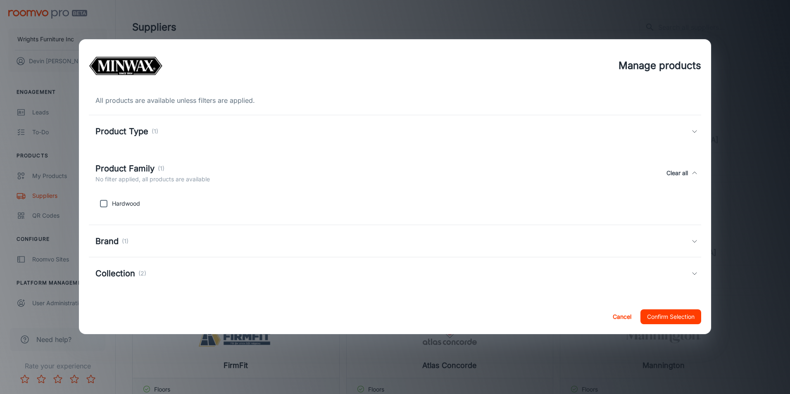
click at [151, 164] on h5 "Product Family" at bounding box center [124, 168] width 59 height 12
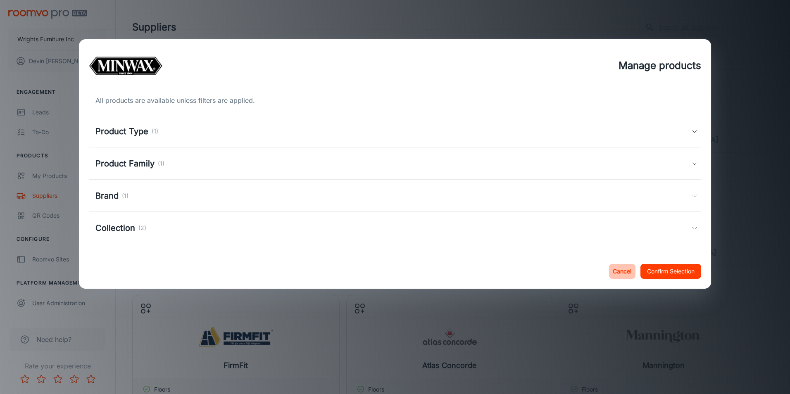
click at [621, 269] on button "Cancel" at bounding box center [622, 271] width 26 height 15
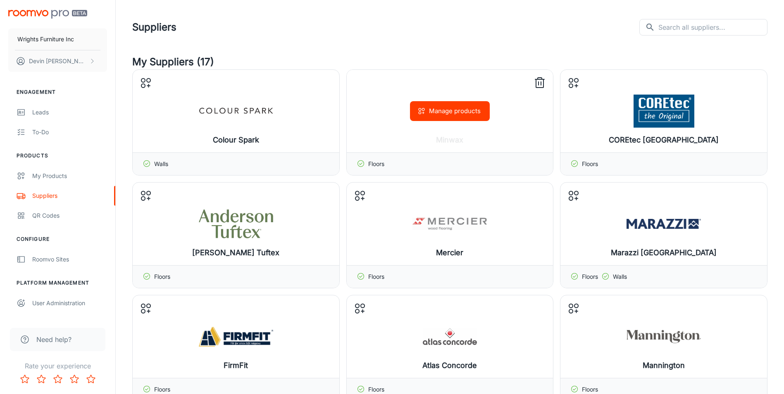
click at [541, 79] on line at bounding box center [539, 79] width 9 height 0
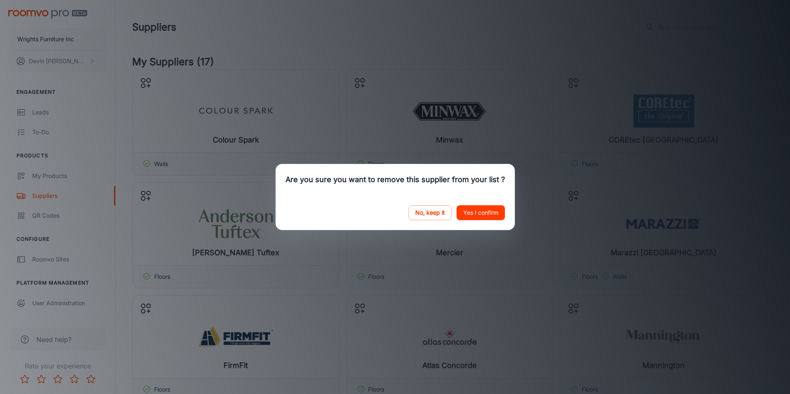
click at [478, 212] on button "Yes I confirm" at bounding box center [481, 212] width 48 height 15
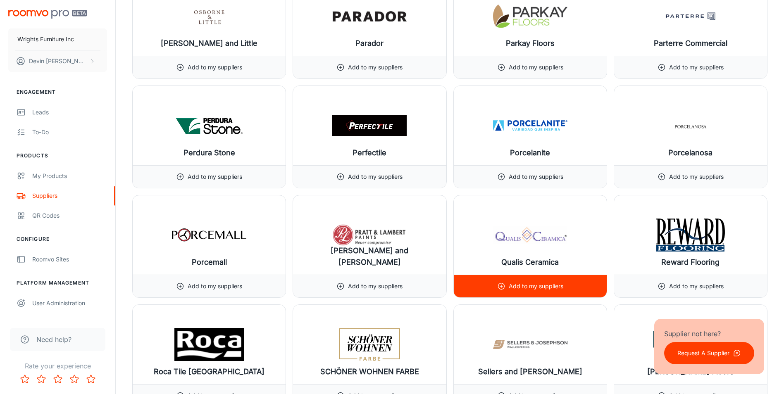
scroll to position [2686, 0]
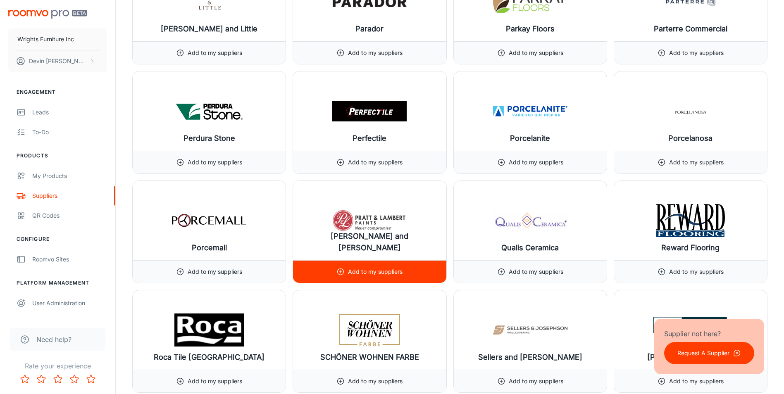
click at [337, 268] on icon at bounding box center [340, 272] width 8 height 8
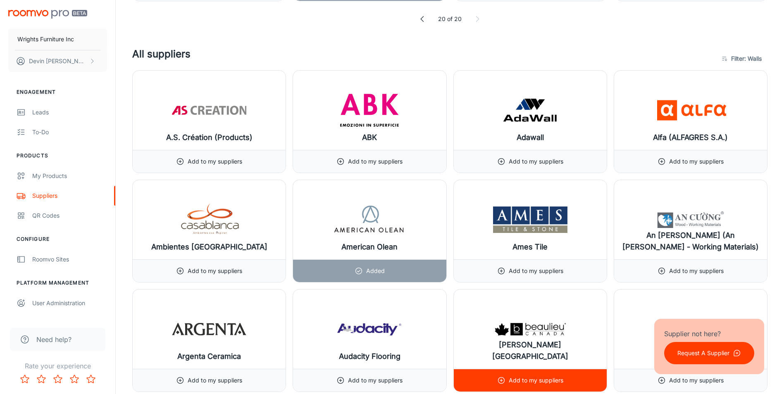
scroll to position [400, 0]
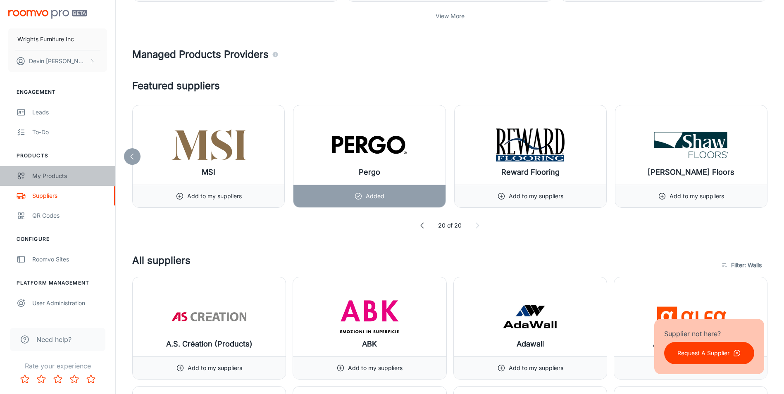
click at [86, 181] on link "My Products" at bounding box center [57, 176] width 115 height 20
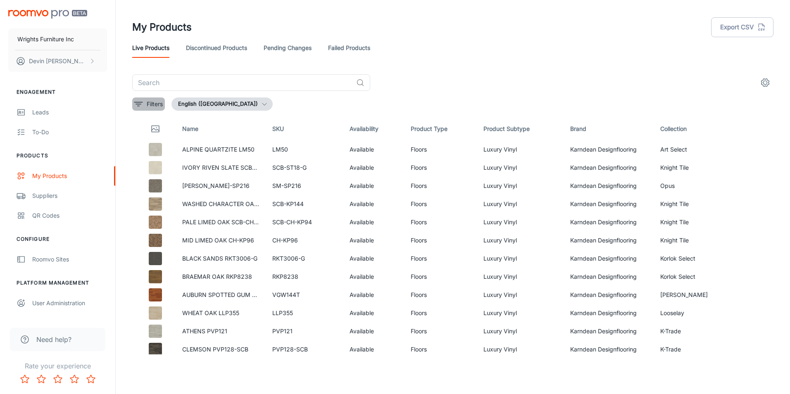
click at [159, 102] on p "Filters" at bounding box center [155, 104] width 16 height 9
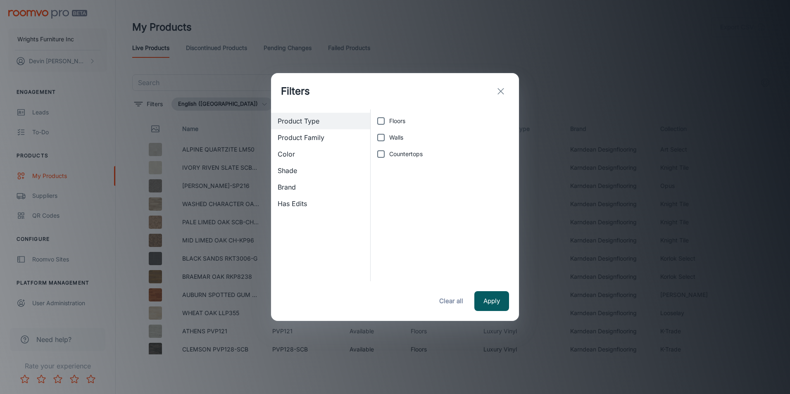
click at [381, 136] on input "Walls" at bounding box center [381, 137] width 17 height 17
click at [324, 141] on span "Product Family" at bounding box center [321, 138] width 86 height 10
checkbox input "false"
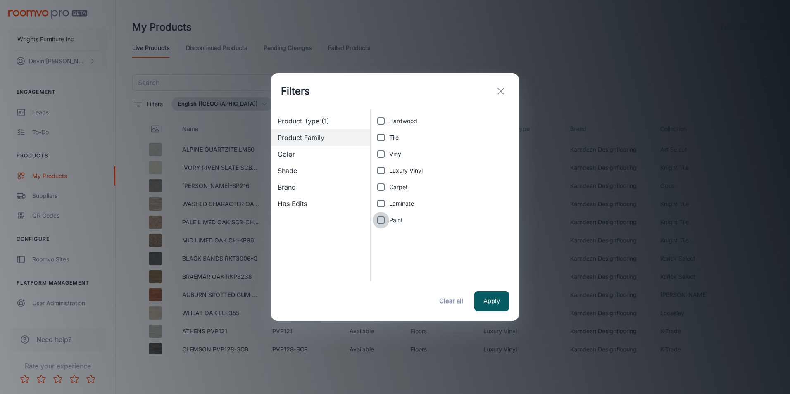
click at [388, 220] on input "Paint" at bounding box center [381, 220] width 17 height 17
checkbox input "true"
click at [487, 299] on button "Apply" at bounding box center [491, 301] width 35 height 20
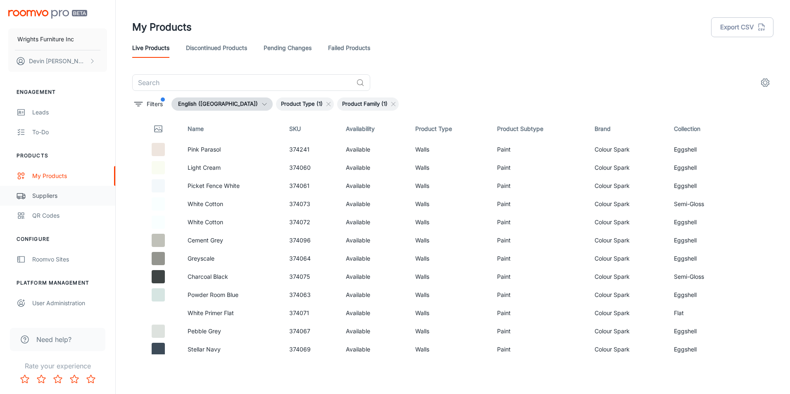
click at [59, 188] on link "Suppliers" at bounding box center [57, 196] width 115 height 20
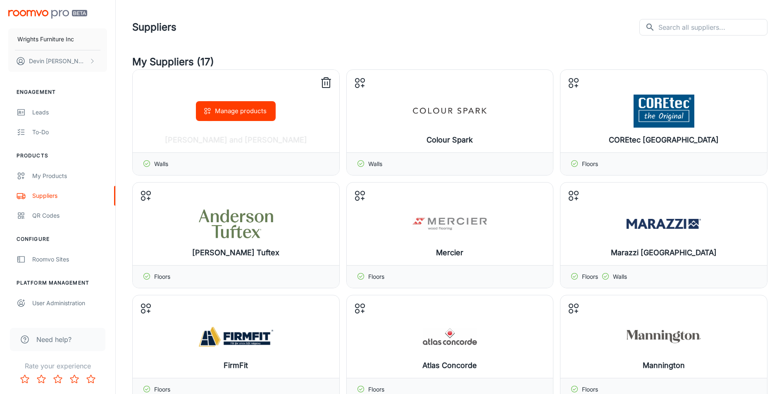
click at [257, 107] on button "Manage products" at bounding box center [236, 111] width 80 height 20
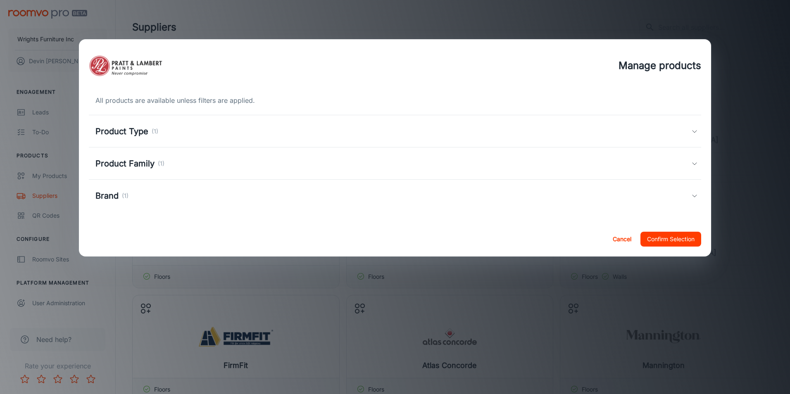
click at [203, 132] on div "Product Type (1)" at bounding box center [393, 131] width 596 height 12
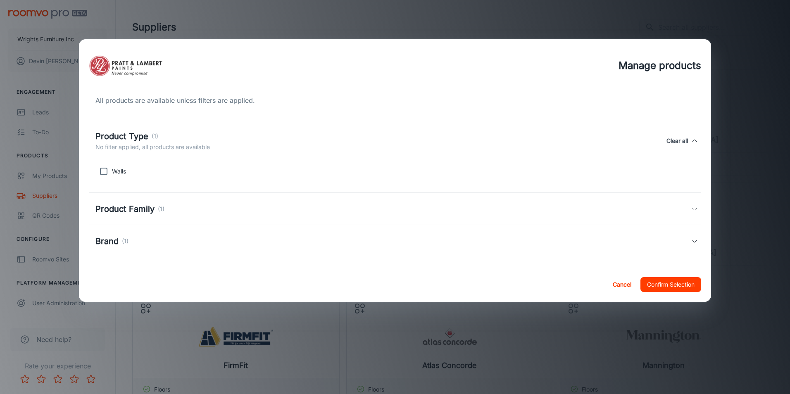
click at [169, 147] on p "No filter applied, all products are available" at bounding box center [152, 147] width 114 height 9
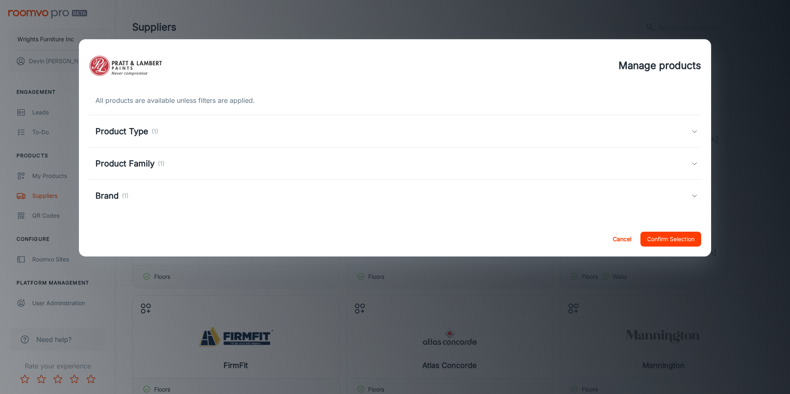
click at [174, 157] on div "Product Family (1)" at bounding box center [395, 164] width 612 height 32
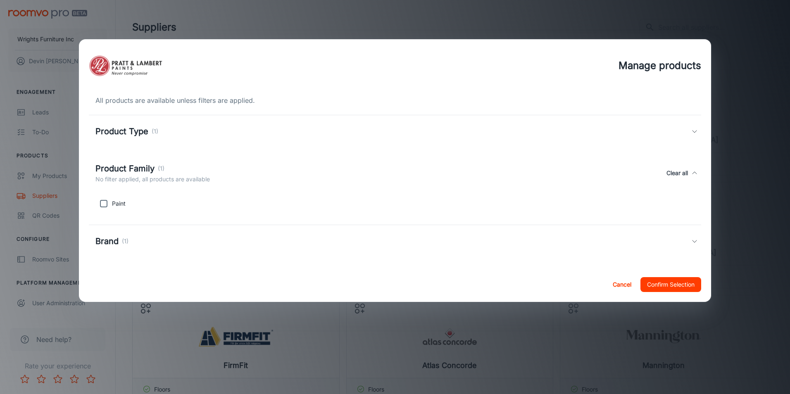
click at [137, 169] on h5 "Product Family" at bounding box center [124, 168] width 59 height 12
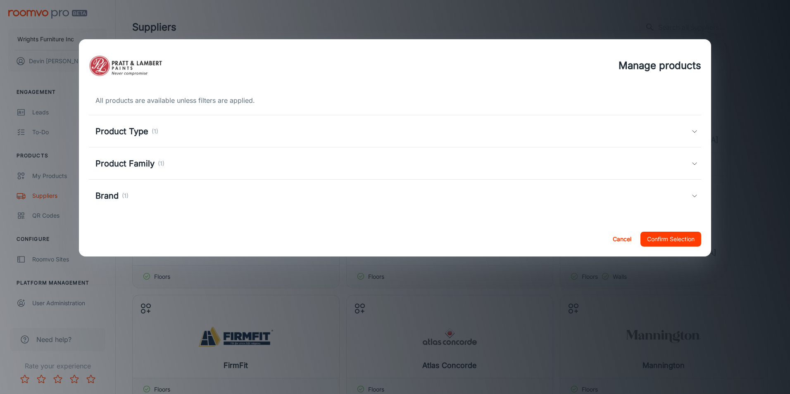
click at [119, 196] on div "Brand (1)" at bounding box center [111, 196] width 33 height 12
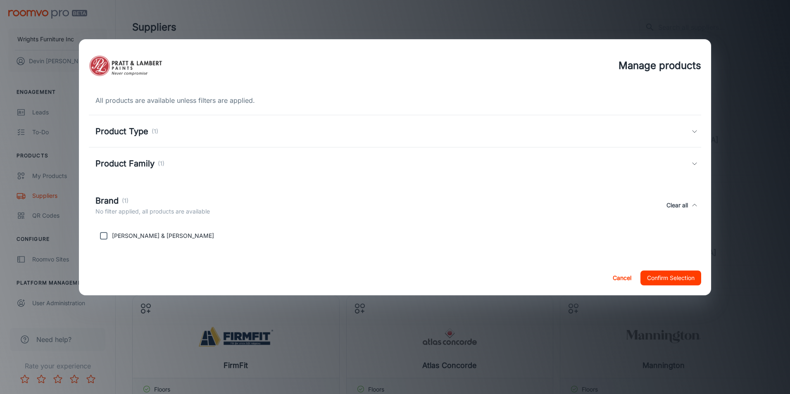
click at [131, 205] on div "Brand (1)" at bounding box center [152, 201] width 114 height 12
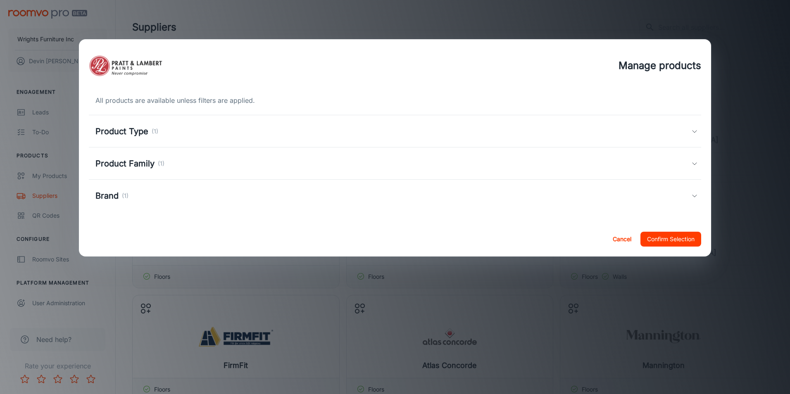
click at [672, 242] on button "Confirm Selection" at bounding box center [670, 239] width 61 height 15
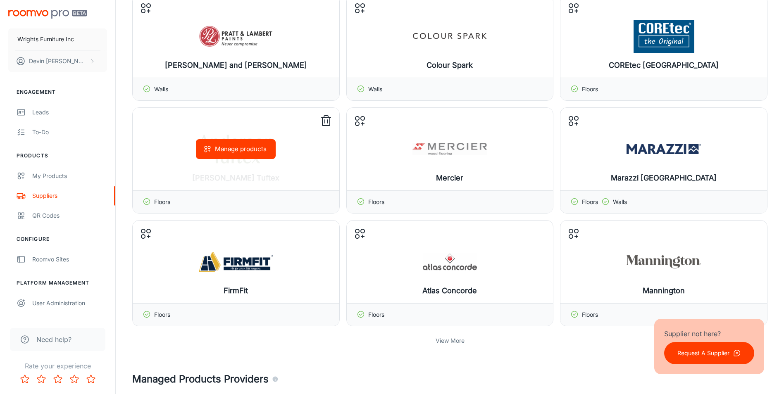
scroll to position [83, 0]
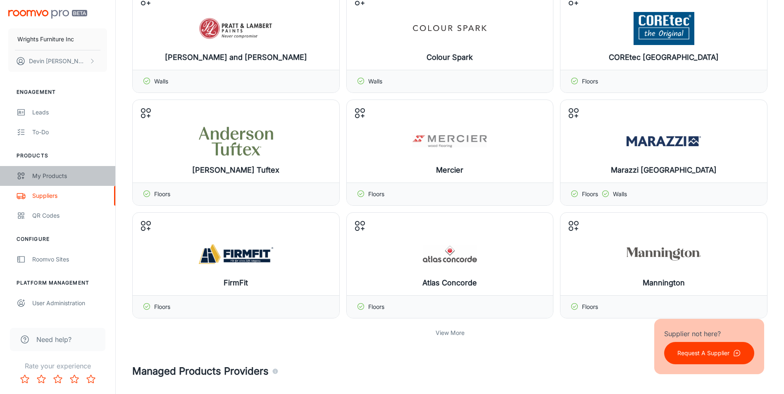
click at [45, 176] on div "My Products" at bounding box center [69, 175] width 75 height 9
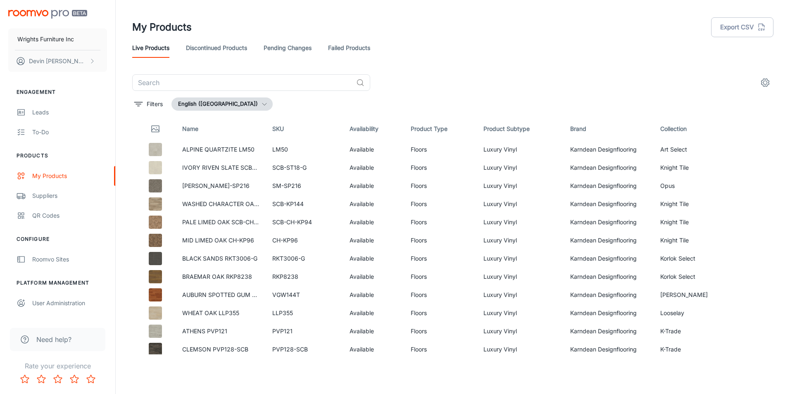
click at [133, 111] on div "​ Filters English ([GEOGRAPHIC_DATA]) Name SKU Availability Product Type Produc…" at bounding box center [452, 214] width 641 height 280
click at [137, 107] on icon "filter" at bounding box center [138, 104] width 10 height 10
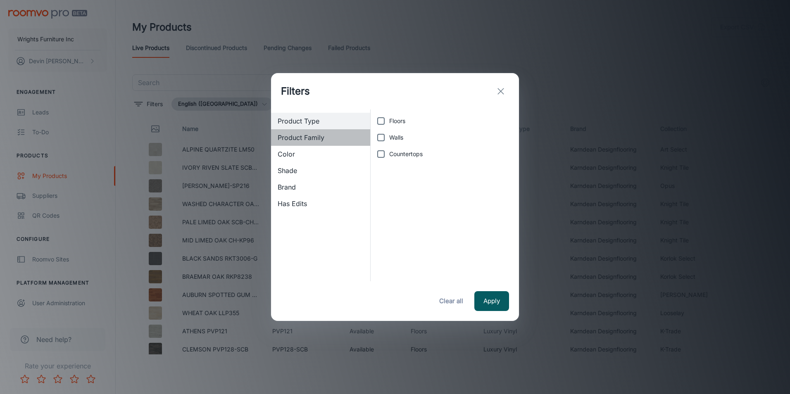
click at [300, 134] on span "Product Family" at bounding box center [321, 138] width 86 height 10
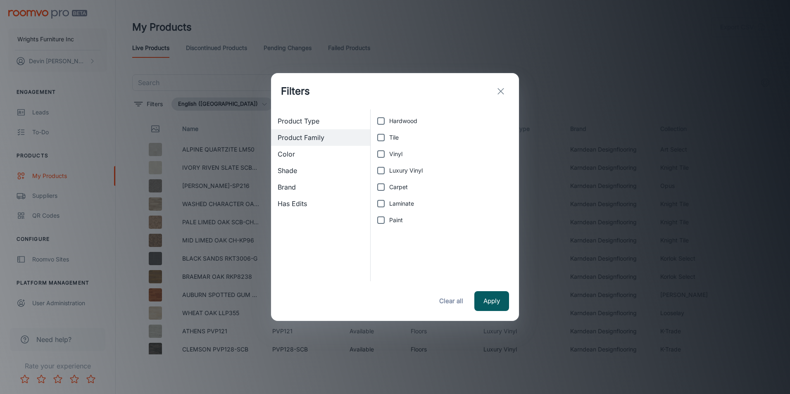
click at [396, 225] on label "Paint" at bounding box center [443, 220] width 140 height 17
click at [389, 225] on input "Paint" at bounding box center [381, 220] width 17 height 17
checkbox input "true"
click at [499, 302] on button "Apply" at bounding box center [491, 301] width 35 height 20
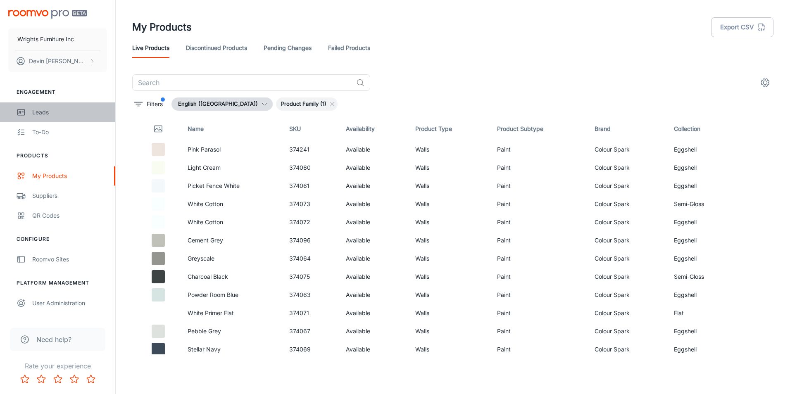
click at [86, 114] on div "Leads" at bounding box center [69, 112] width 75 height 9
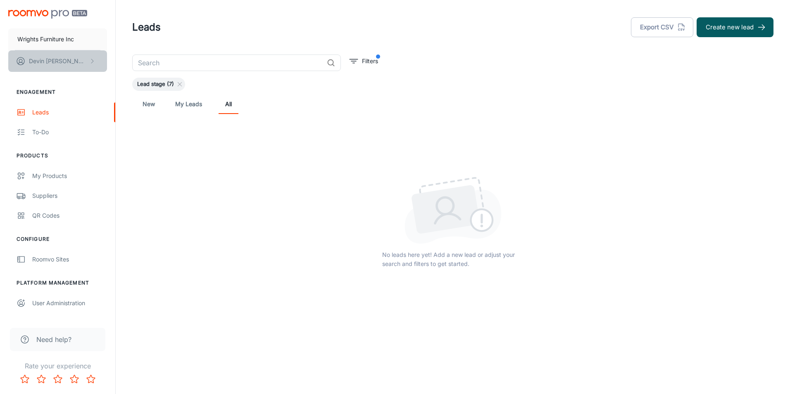
click at [69, 57] on button "[PERSON_NAME]" at bounding box center [57, 60] width 99 height 21
click at [69, 57] on div at bounding box center [395, 197] width 790 height 394
